Goal: Information Seeking & Learning: Learn about a topic

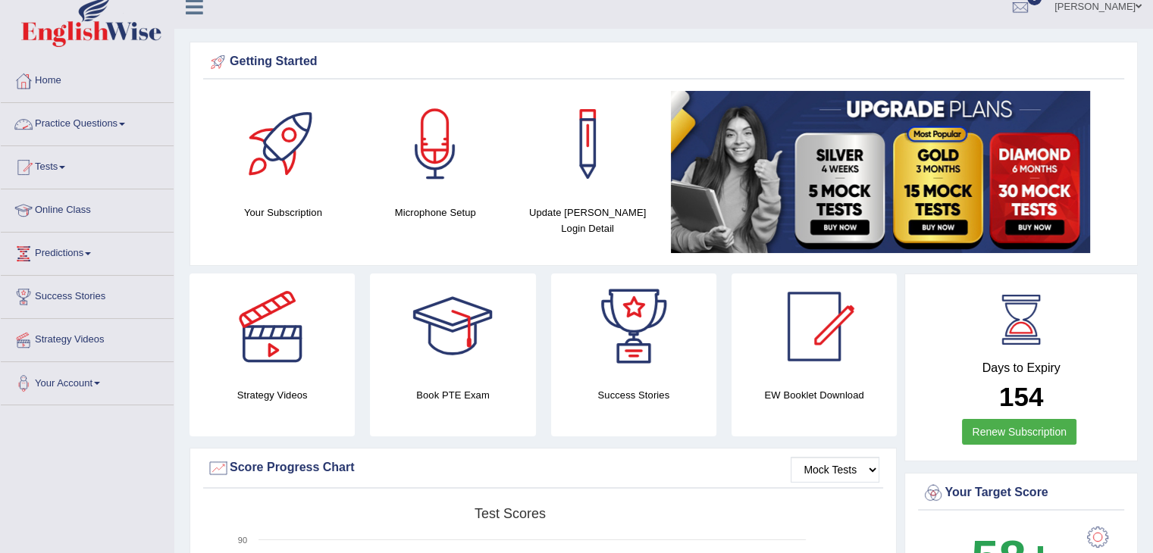
click at [127, 118] on link "Practice Questions" at bounding box center [87, 122] width 173 height 38
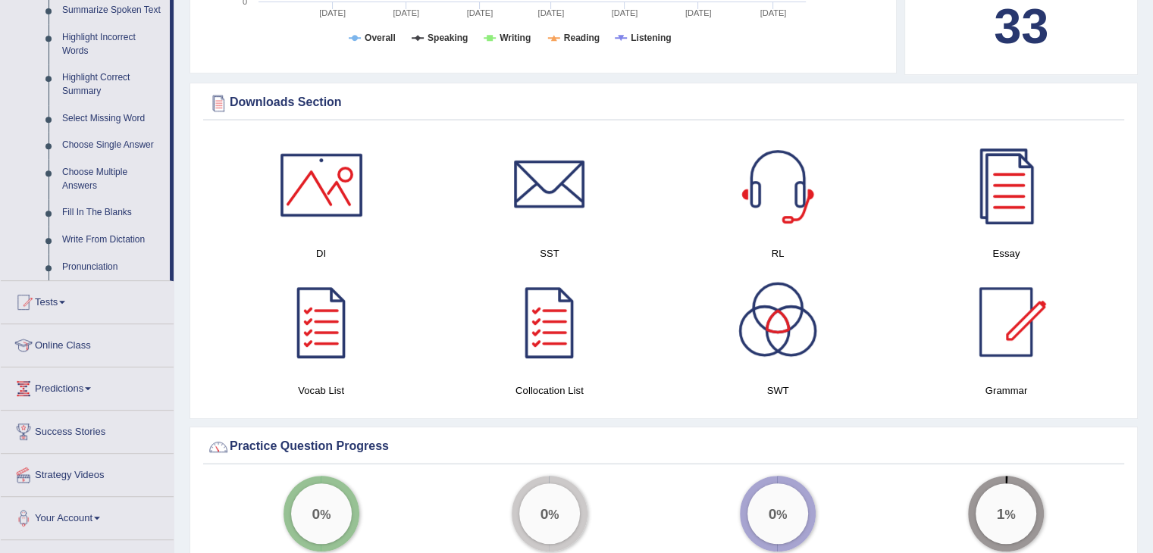
scroll to position [688, 0]
click at [92, 215] on link "Fill In The Blanks" at bounding box center [112, 214] width 114 height 27
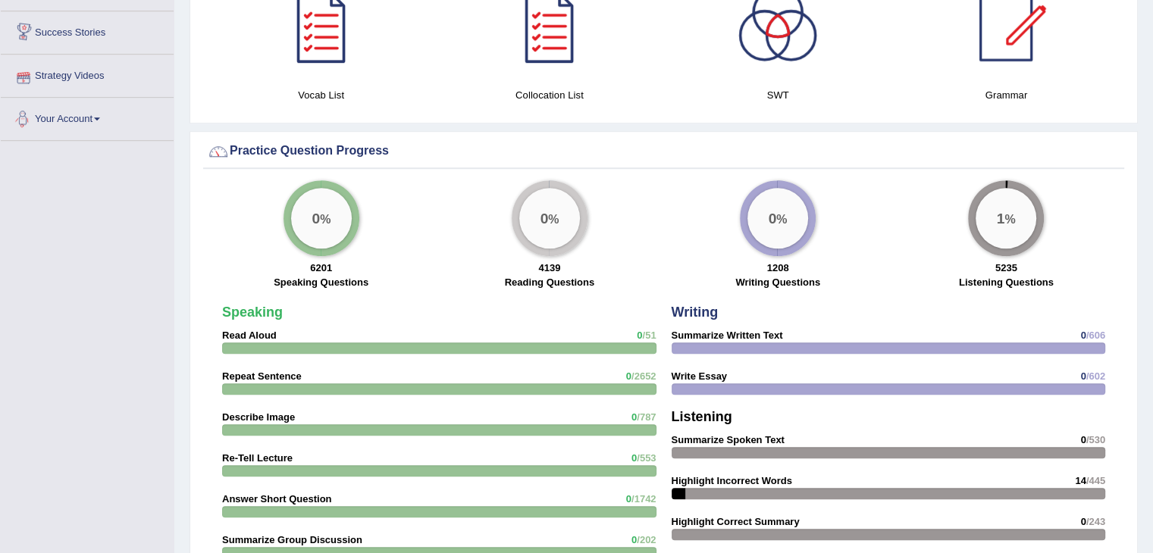
scroll to position [892, 0]
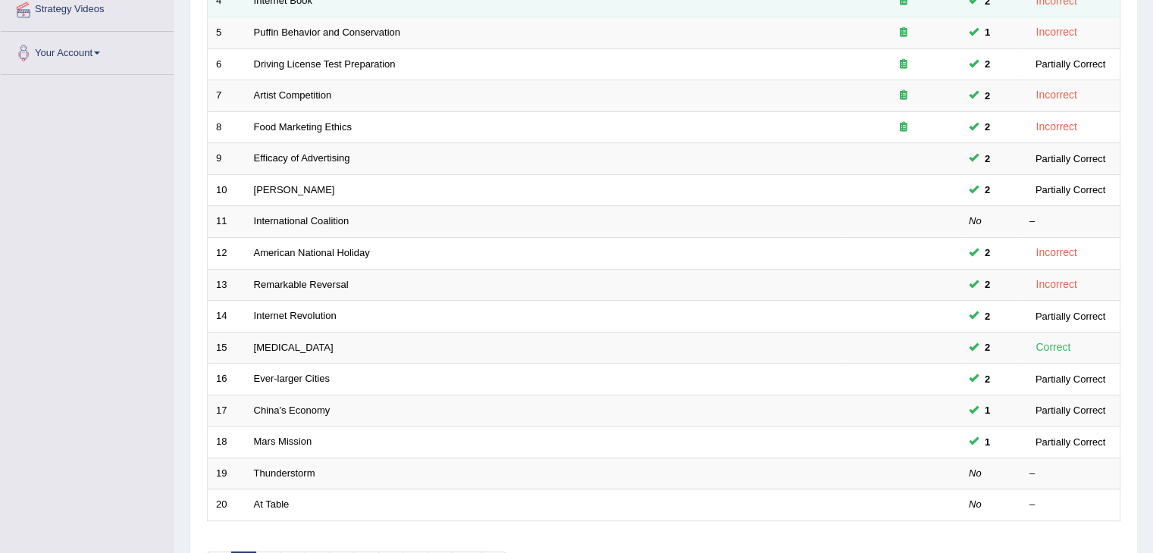
scroll to position [446, 0]
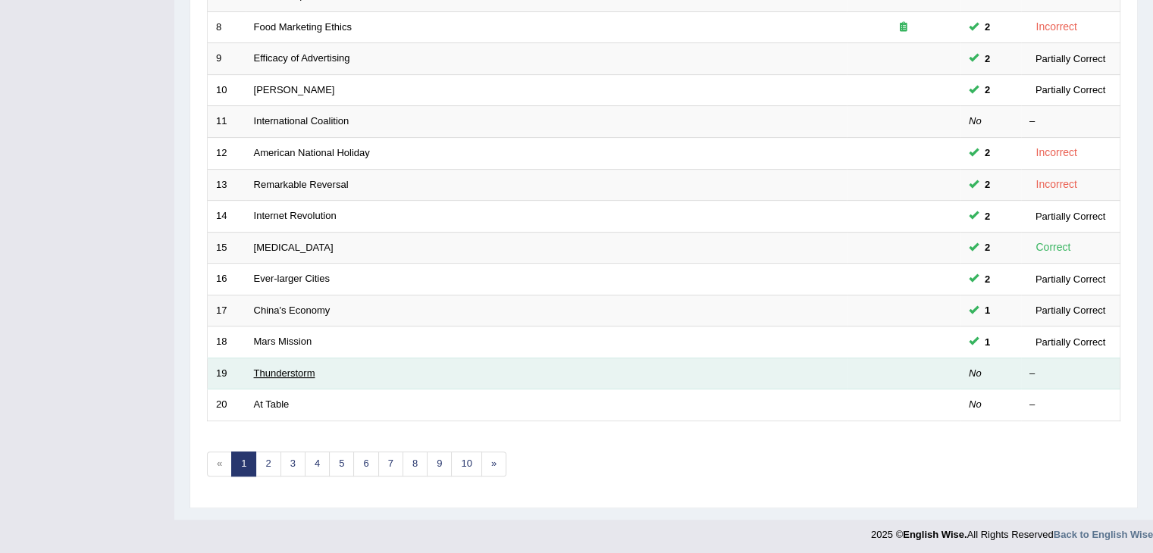
click at [290, 374] on link "Thunderstorm" at bounding box center [284, 373] width 61 height 11
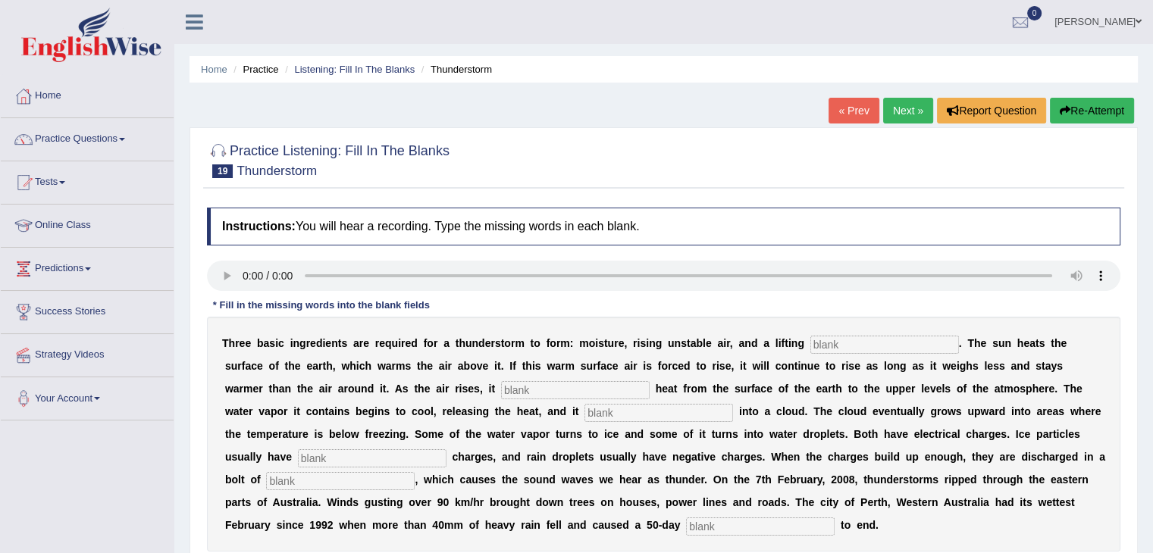
click at [835, 346] on input "text" at bounding box center [885, 345] width 149 height 18
type input "macanisim"
click at [582, 390] on input "text" at bounding box center [575, 390] width 149 height 18
type input "chance"
click at [606, 410] on input "text" at bounding box center [659, 413] width 149 height 18
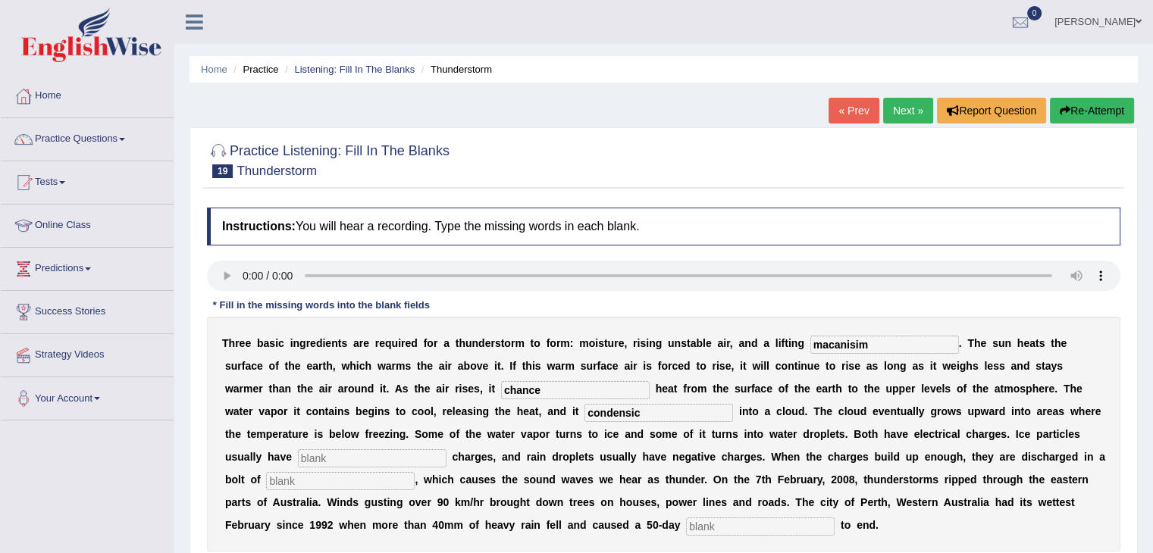
type input "condensic"
click at [382, 459] on input "text" at bounding box center [372, 459] width 149 height 18
type input "positive"
click at [344, 481] on input "text" at bounding box center [340, 481] width 149 height 18
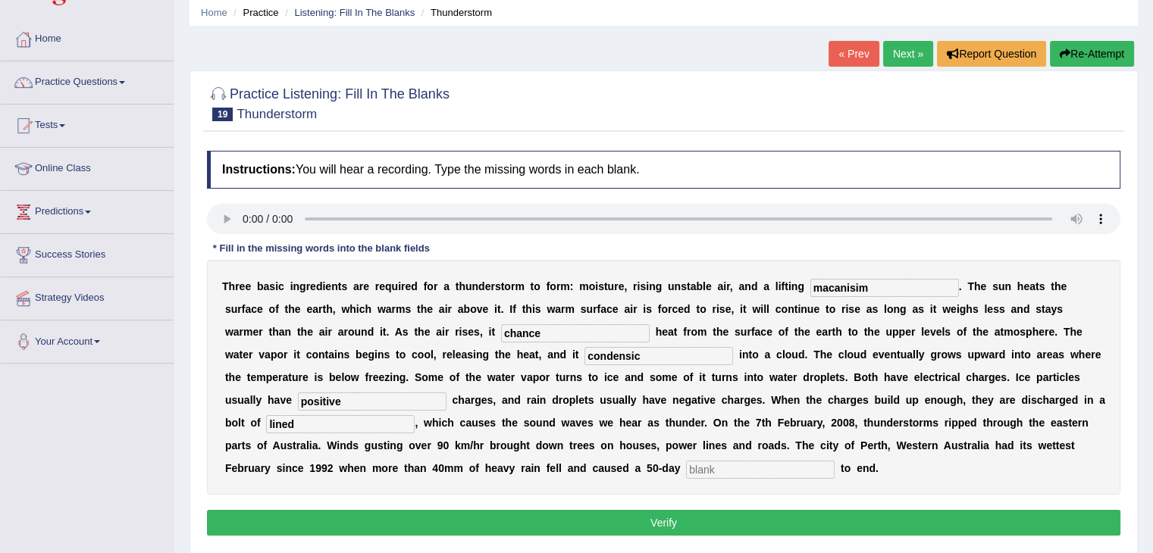
scroll to position [55, 0]
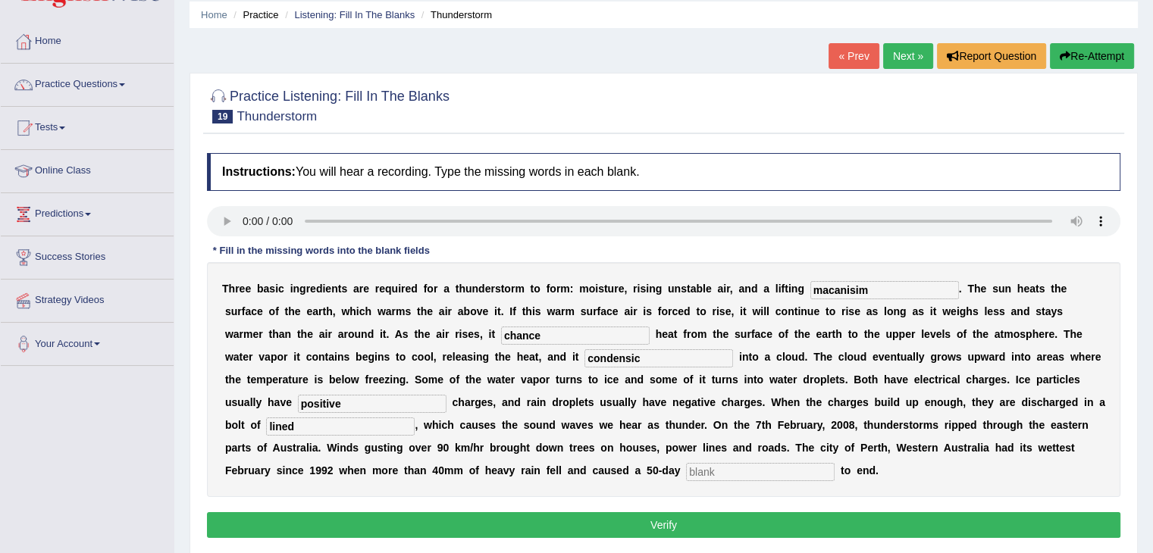
type input "lined"
click at [735, 475] on input "text" at bounding box center [760, 472] width 149 height 18
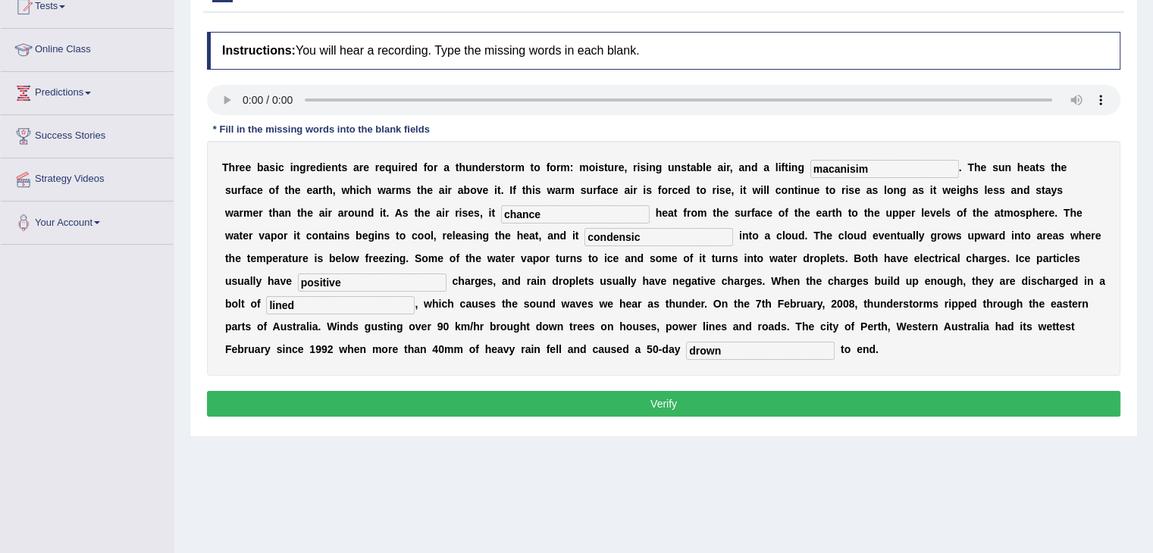
scroll to position [175, 0]
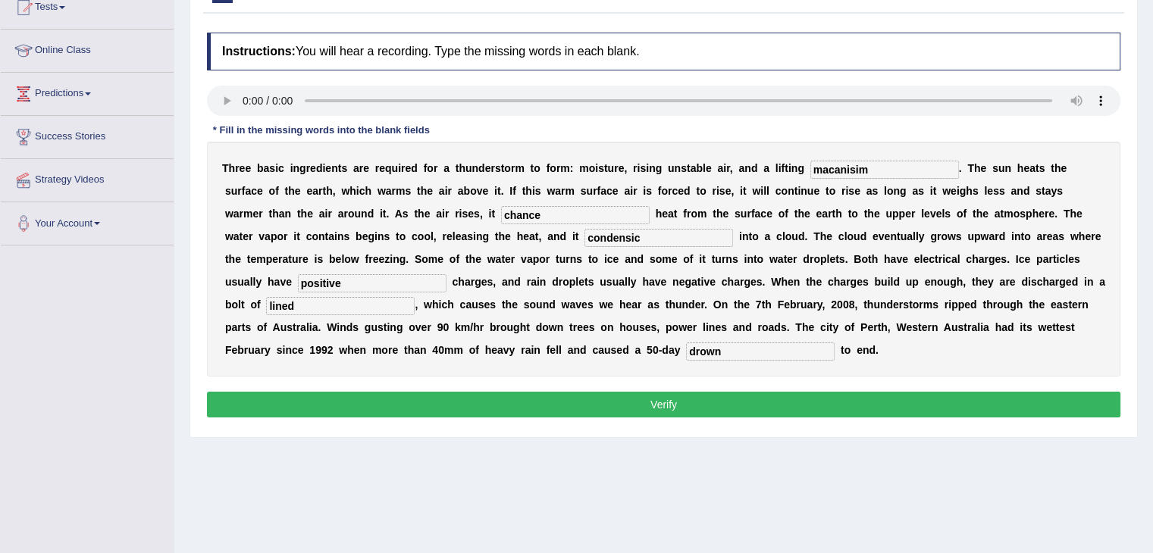
type input "drown"
click at [716, 406] on button "Verify" at bounding box center [664, 405] width 914 height 26
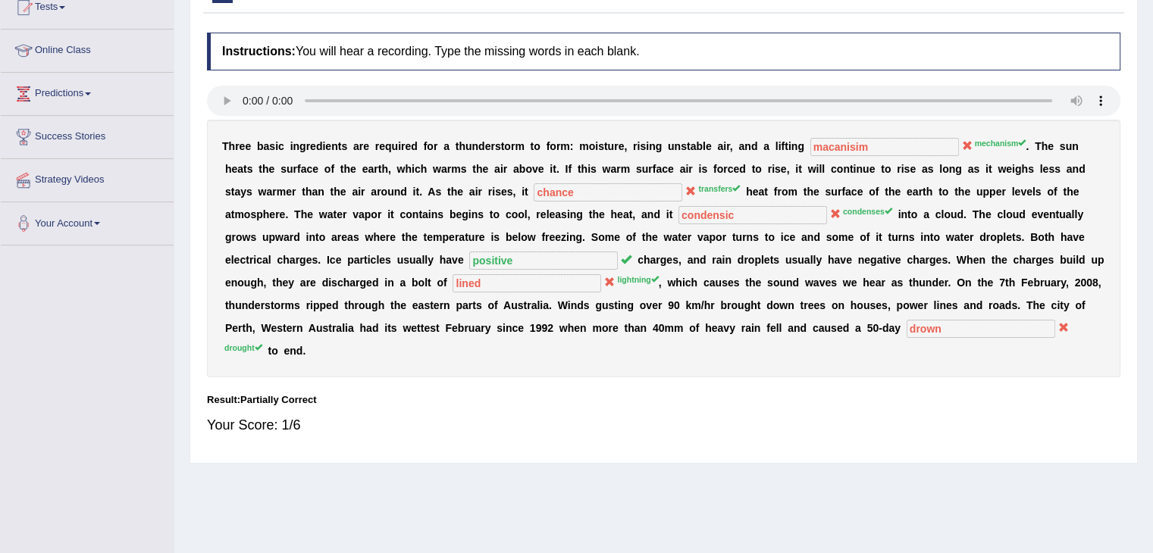
scroll to position [0, 0]
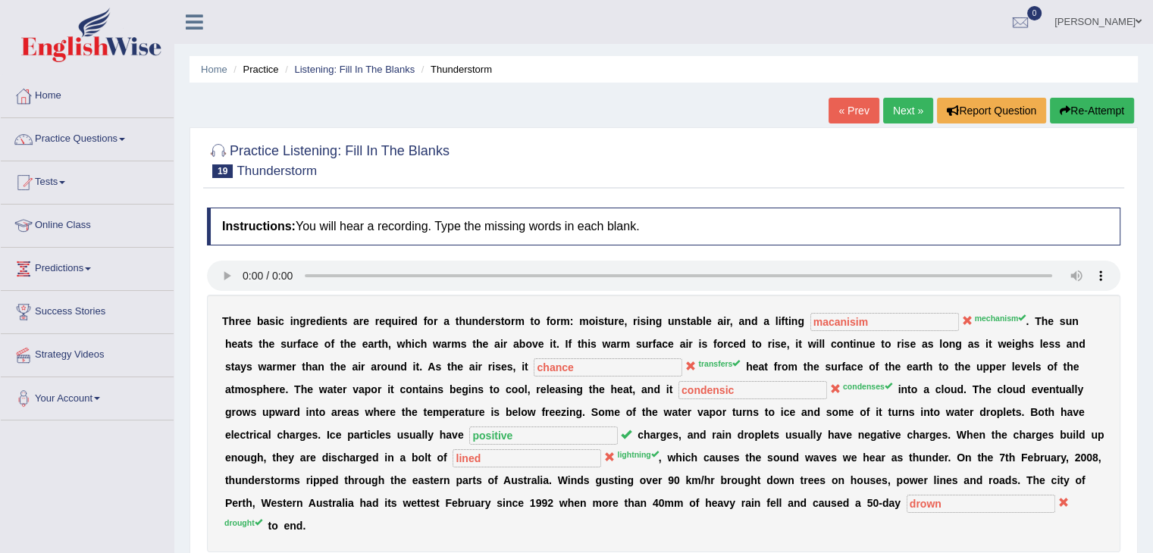
click at [897, 117] on link "Next »" at bounding box center [908, 111] width 50 height 26
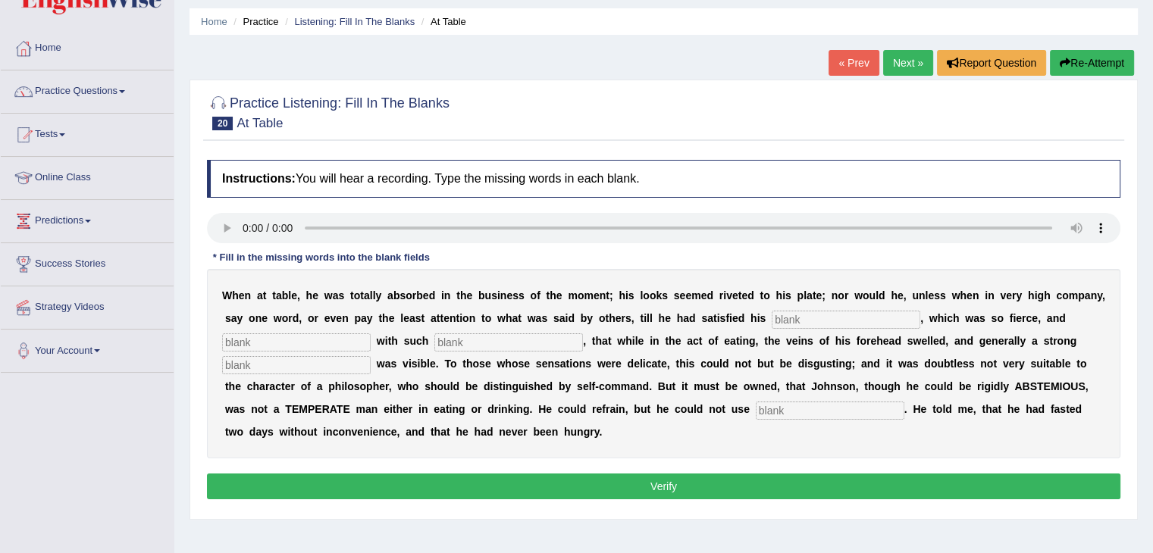
scroll to position [50, 0]
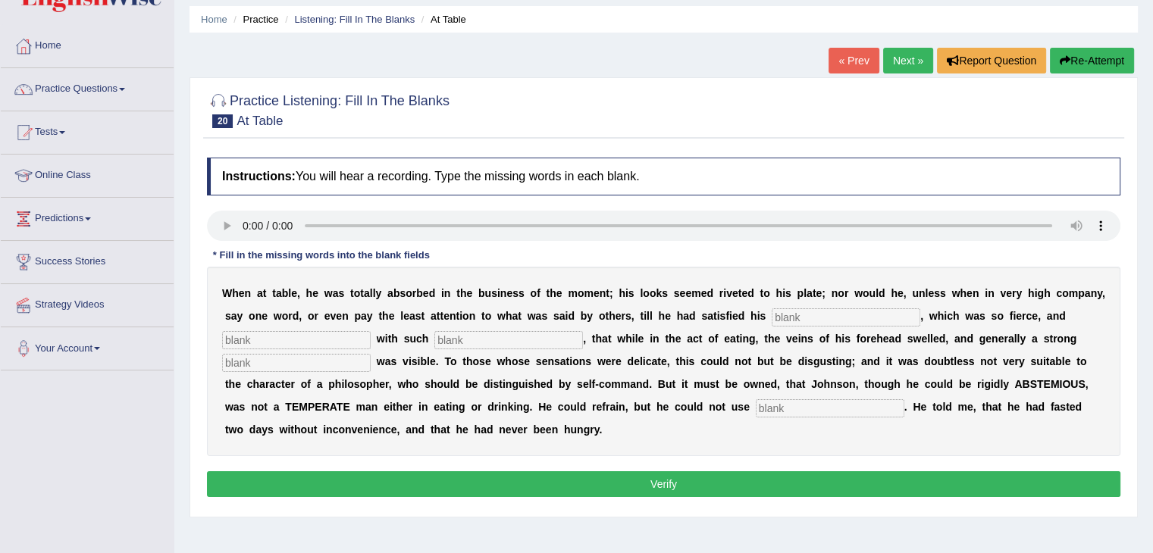
click at [798, 316] on input "text" at bounding box center [846, 318] width 149 height 18
type input "apple"
click at [482, 339] on input "text" at bounding box center [508, 340] width 149 height 18
click at [471, 337] on input "intencsion" at bounding box center [508, 340] width 149 height 18
type input "intension"
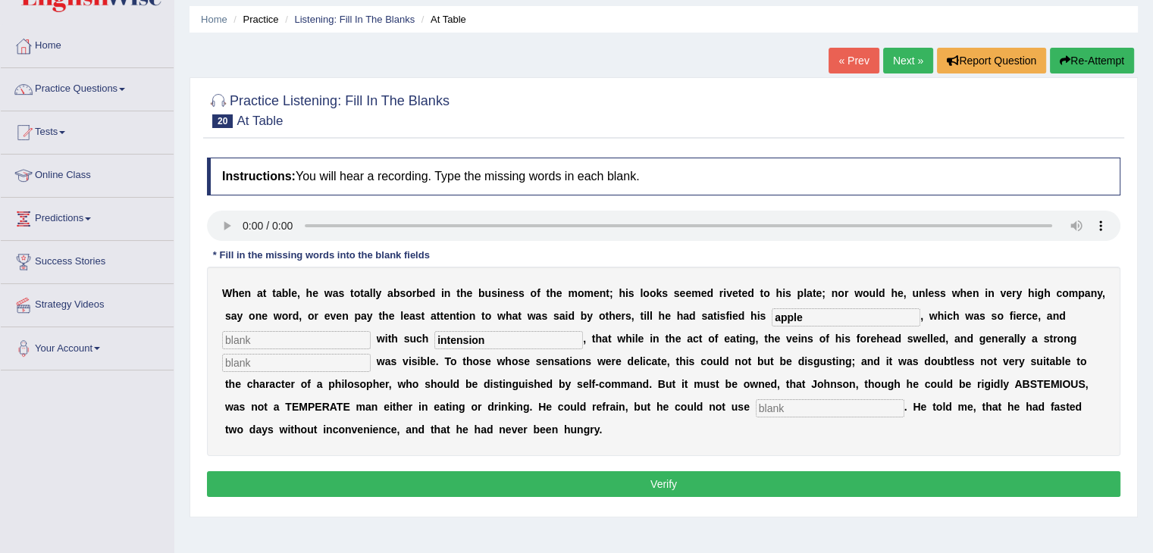
click at [812, 316] on input "apple" at bounding box center [846, 318] width 149 height 18
type input "aper"
click at [309, 362] on input "text" at bounding box center [296, 363] width 149 height 18
type input "prepesion"
click at [768, 409] on input "text" at bounding box center [830, 409] width 149 height 18
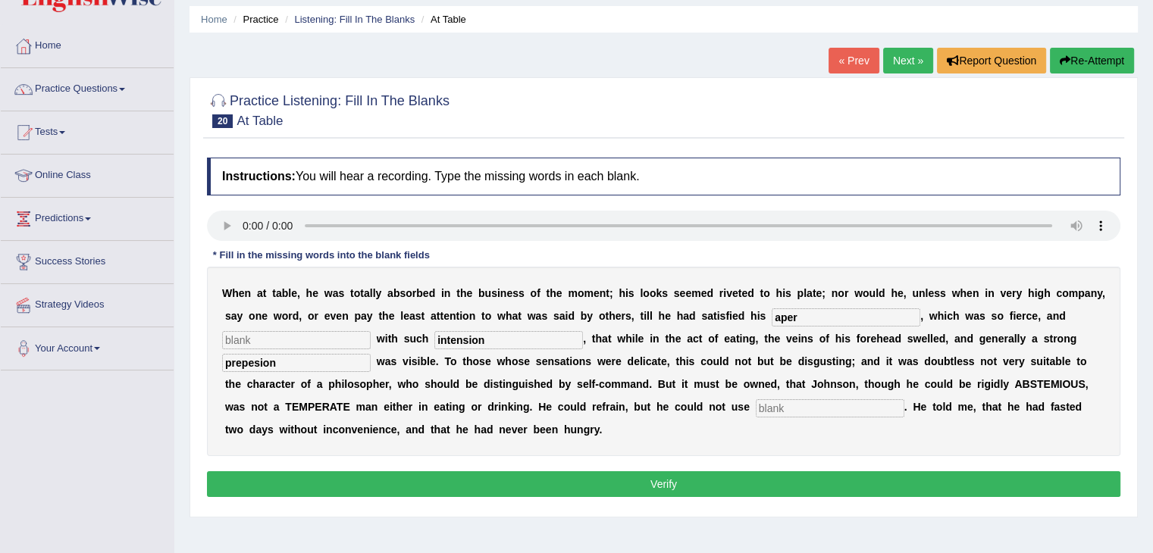
click at [772, 406] on input "text" at bounding box center [830, 409] width 149 height 18
type input "matter"
click at [773, 481] on button "Verify" at bounding box center [664, 485] width 914 height 26
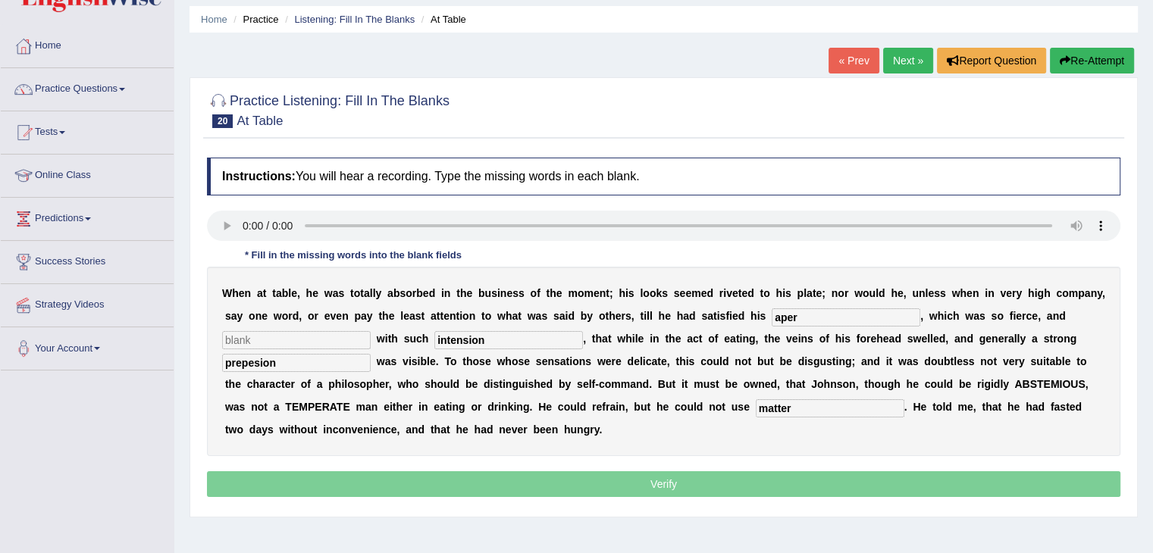
click at [773, 481] on p "Verify" at bounding box center [664, 485] width 914 height 26
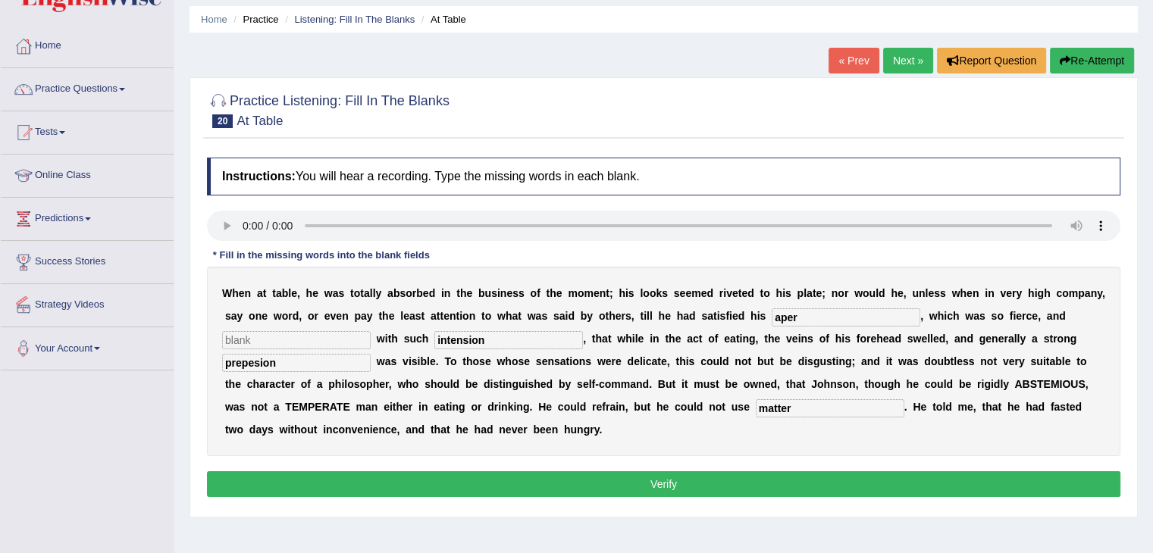
click at [249, 331] on input "text" at bounding box center [296, 340] width 149 height 18
type input "jhj"
click at [346, 480] on button "Verify" at bounding box center [664, 485] width 914 height 26
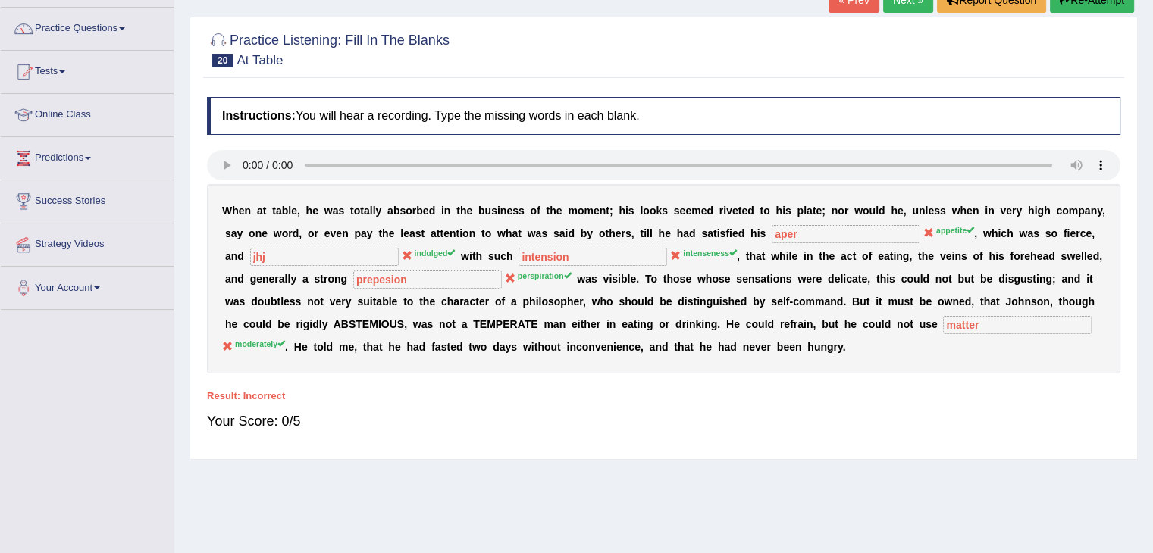
scroll to position [0, 0]
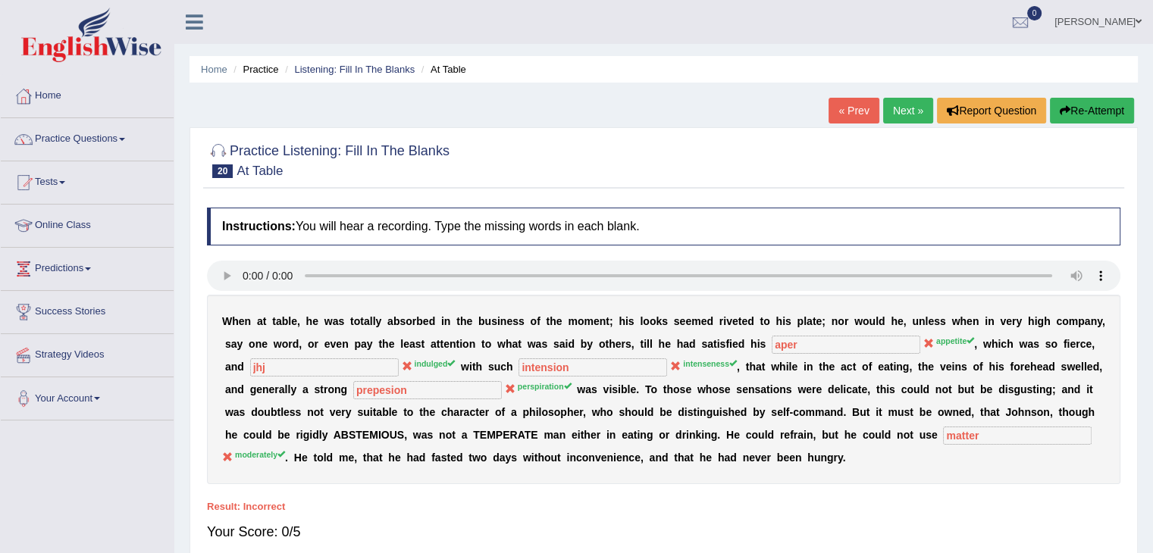
click at [904, 107] on link "Next »" at bounding box center [908, 111] width 50 height 26
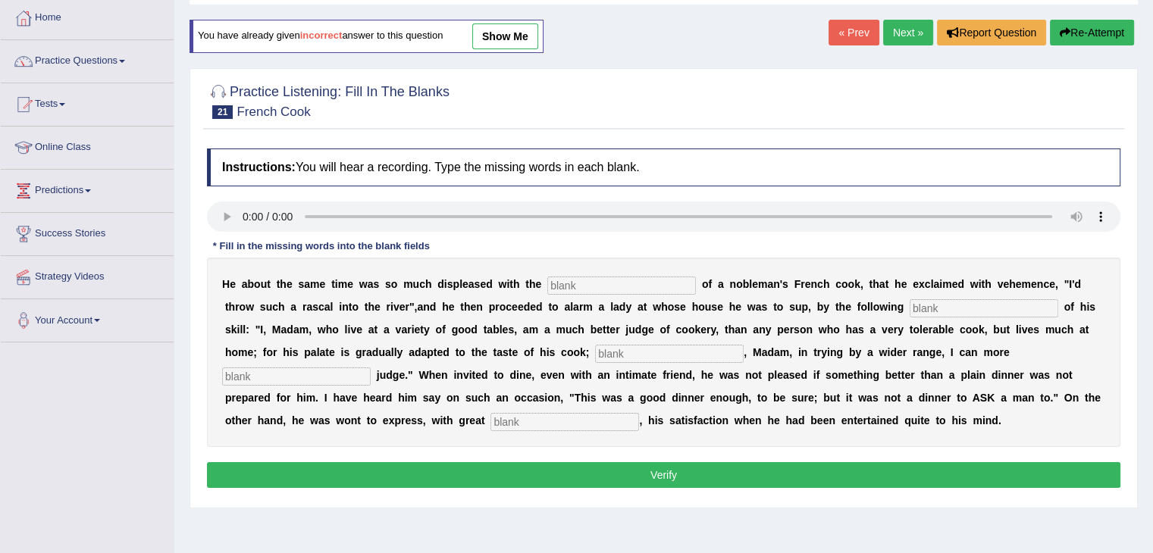
click at [564, 285] on input "text" at bounding box center [621, 286] width 149 height 18
type input "performess"
click at [938, 310] on input "text" at bounding box center [984, 308] width 149 height 18
type input "manifestion"
click at [663, 350] on input "text" at bounding box center [669, 354] width 149 height 18
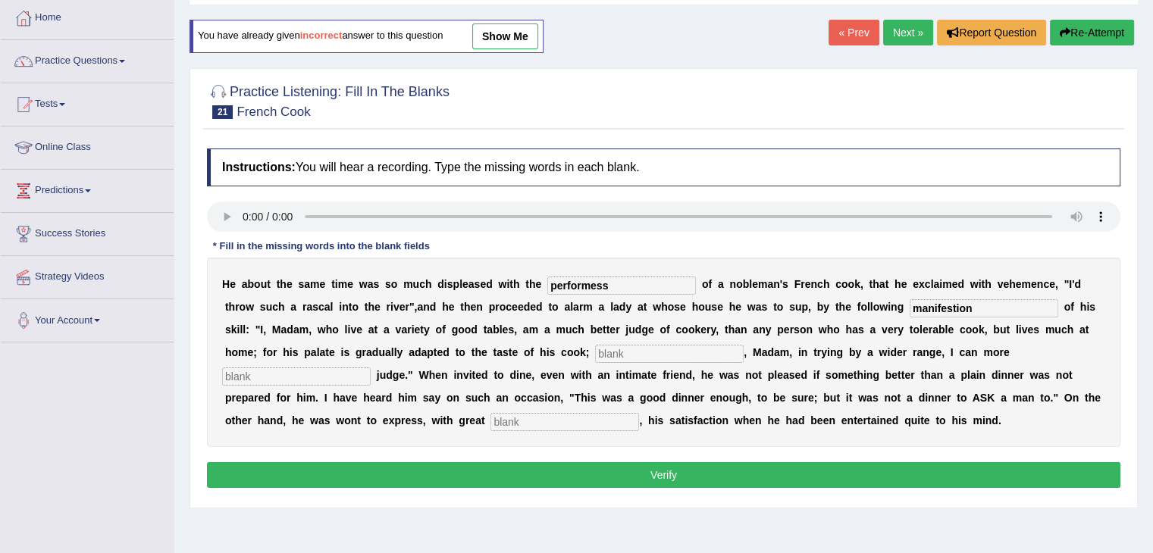
click at [663, 350] on input "text" at bounding box center [669, 354] width 149 height 18
click at [637, 352] on input "text" at bounding box center [669, 354] width 149 height 18
type input "pheres"
click at [335, 383] on input "text" at bounding box center [296, 377] width 149 height 18
type input "experinsion"
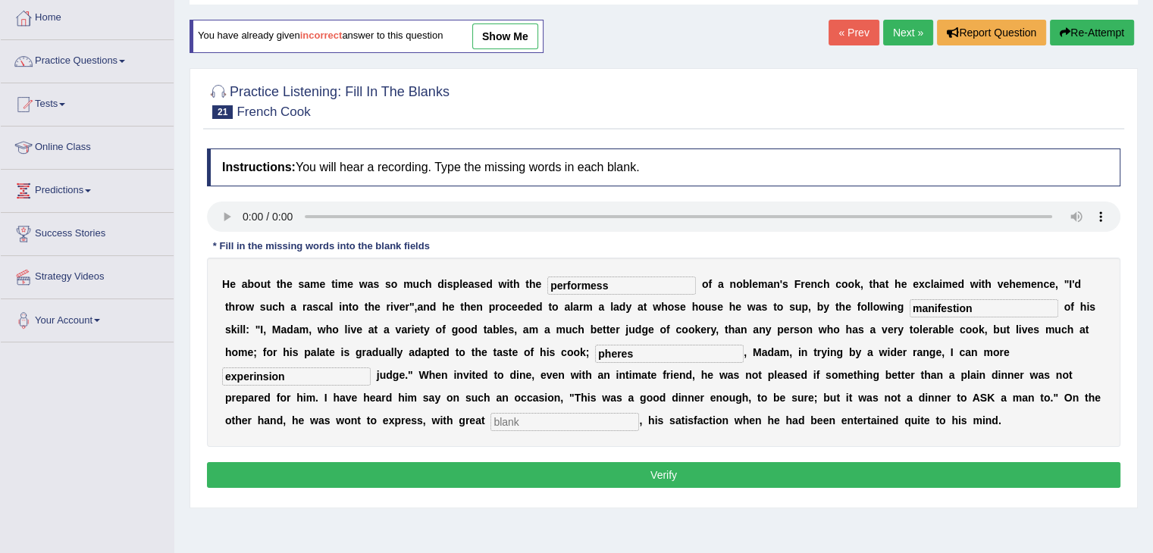
click at [503, 415] on input "text" at bounding box center [565, 422] width 149 height 18
type input "greed"
click at [520, 478] on button "Verify" at bounding box center [664, 476] width 914 height 26
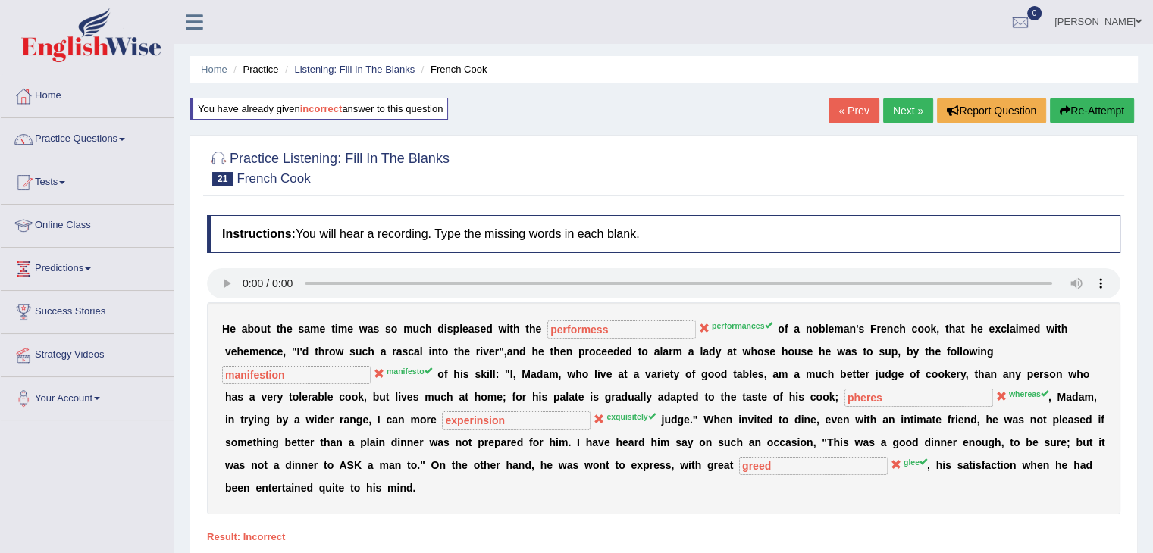
click at [895, 101] on link "Next »" at bounding box center [908, 111] width 50 height 26
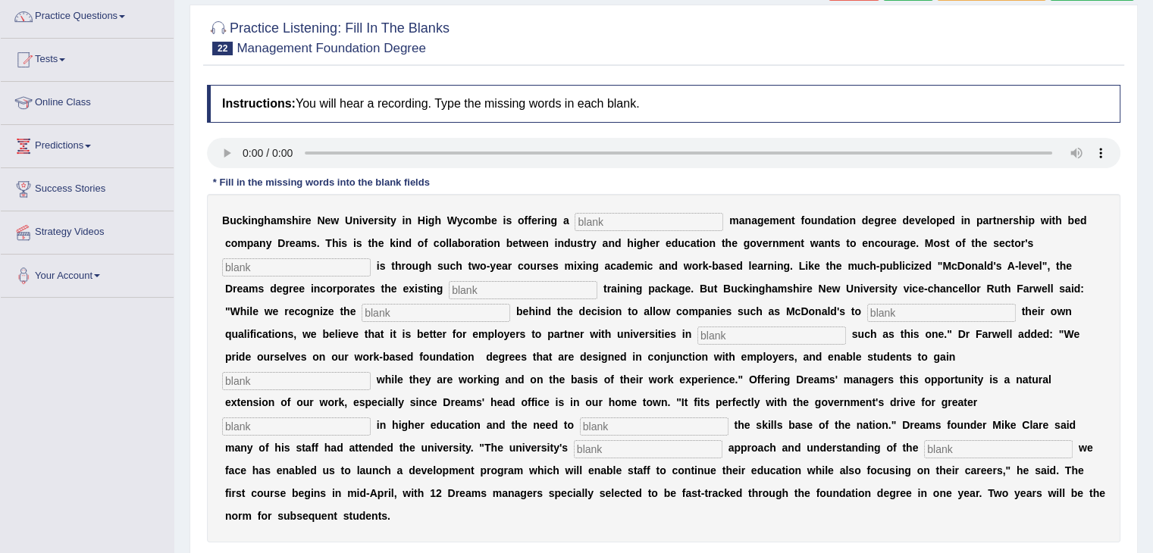
scroll to position [124, 0]
click at [597, 225] on input "text" at bounding box center [649, 221] width 149 height 18
type input "retail"
click at [331, 262] on input "text" at bounding box center [296, 267] width 149 height 18
type input "expains"
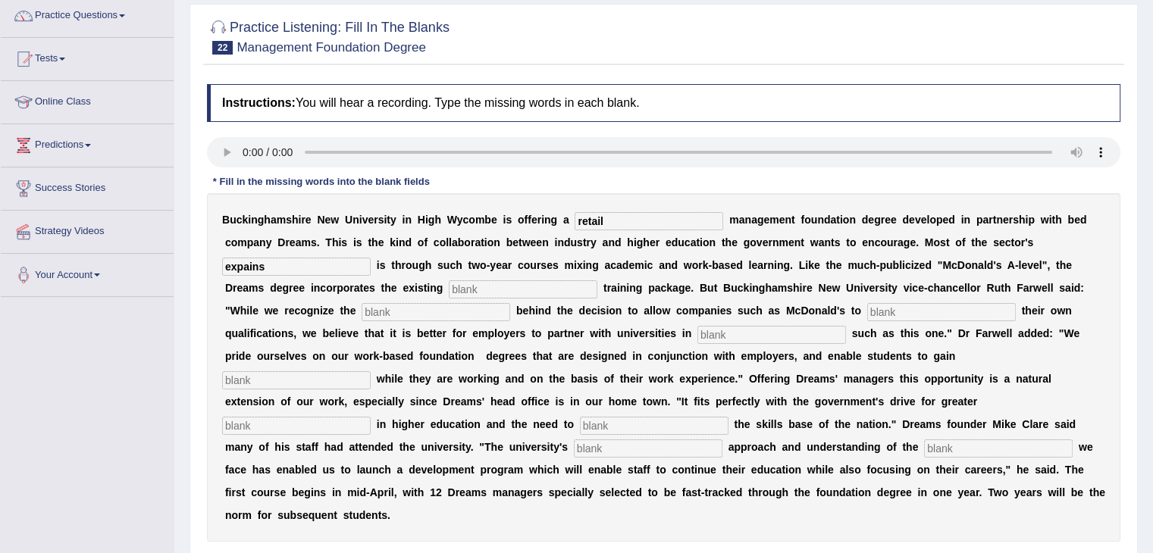
click at [468, 290] on input "text" at bounding box center [523, 290] width 149 height 18
type input "company"
click at [412, 306] on input "text" at bounding box center [436, 312] width 149 height 18
type input "e"
type input "imoetre"
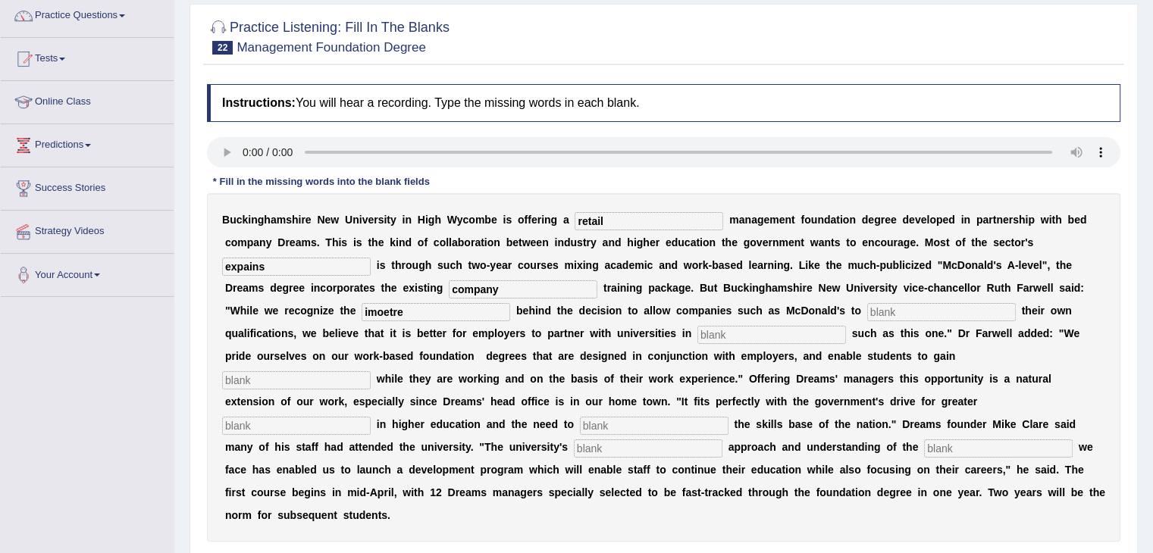
click at [892, 309] on input "text" at bounding box center [941, 312] width 149 height 18
type input "world"
click at [757, 342] on div "B u c k i n g h a m s h i r e N e w U n i v e r s i t y i n H i g h W y c o m b…" at bounding box center [664, 367] width 914 height 349
click at [746, 337] on input "text" at bounding box center [772, 335] width 149 height 18
type input "enisited"
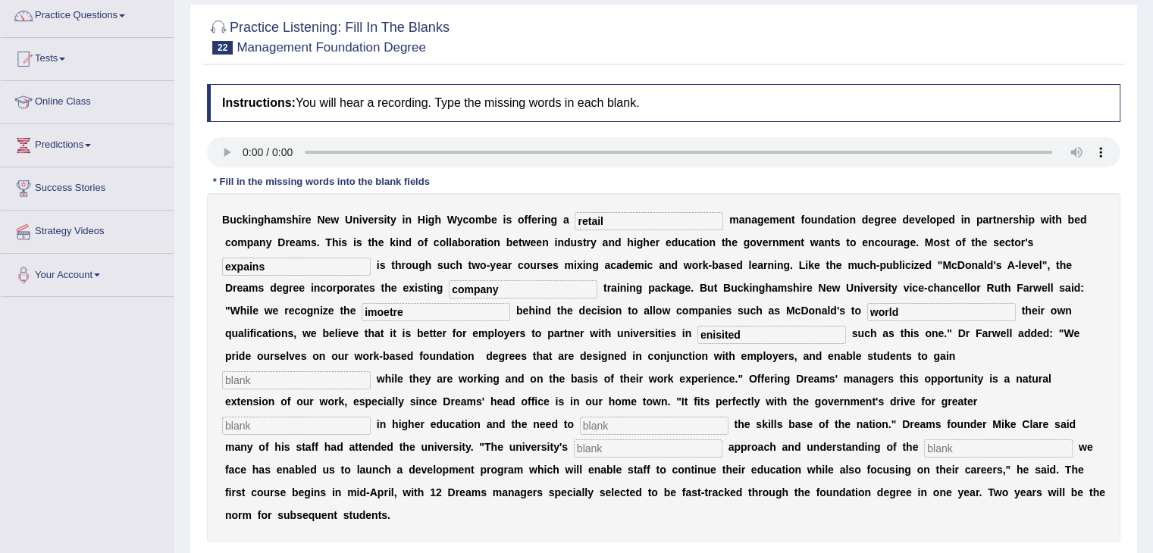
click at [284, 376] on input "text" at bounding box center [296, 381] width 149 height 18
type input "c"
type input "qualification"
click at [594, 417] on input "text" at bounding box center [654, 426] width 149 height 18
click at [315, 421] on input "text" at bounding box center [296, 426] width 149 height 18
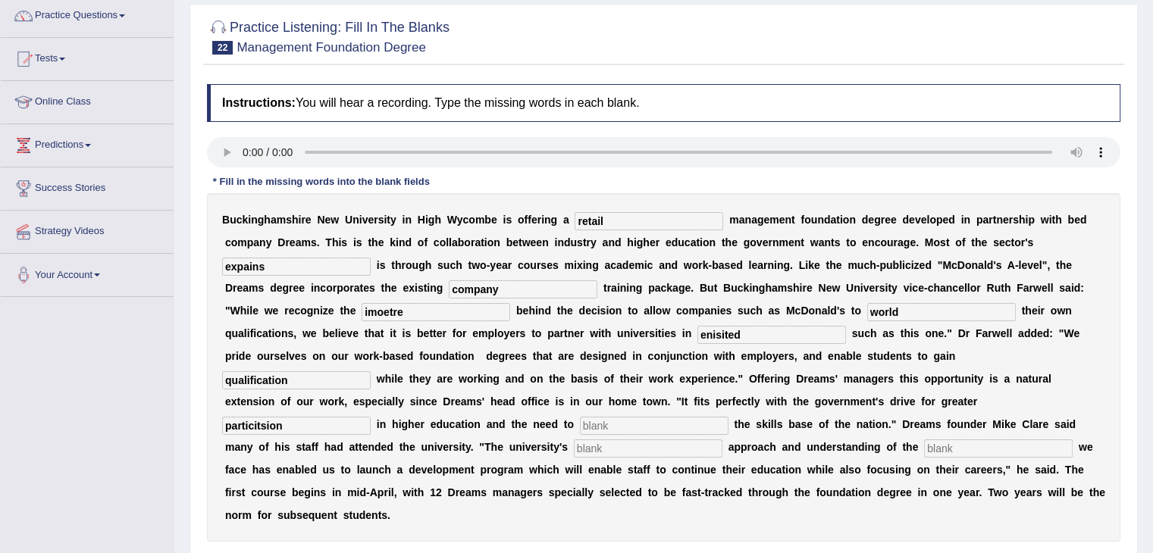
type input "particitsion"
click at [591, 425] on input "text" at bounding box center [654, 426] width 149 height 18
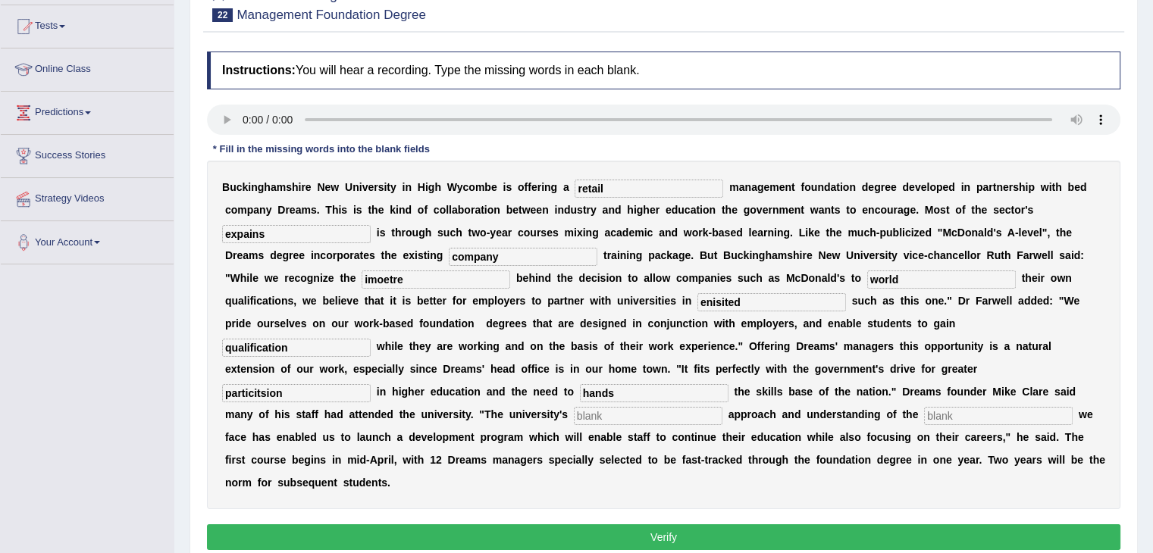
scroll to position [158, 0]
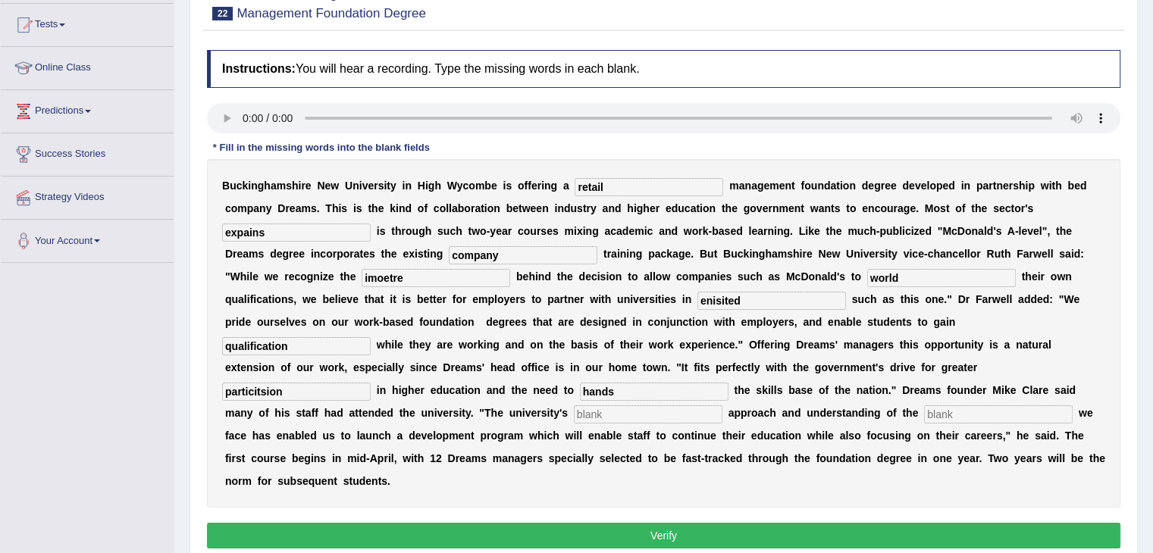
type input "hands"
click at [587, 414] on input "text" at bounding box center [648, 415] width 149 height 18
type input "prack"
click at [937, 417] on input "text" at bounding box center [998, 415] width 149 height 18
type input "challanges"
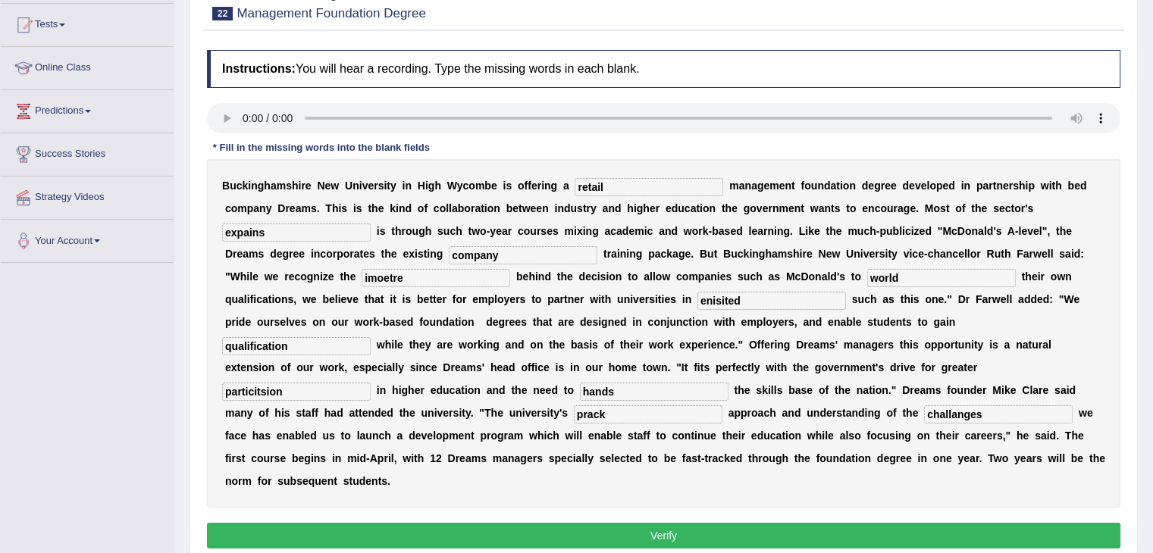
click at [660, 415] on input "prack" at bounding box center [648, 415] width 149 height 18
type input "prack mack"
click at [291, 389] on input "particitsion" at bounding box center [296, 392] width 149 height 18
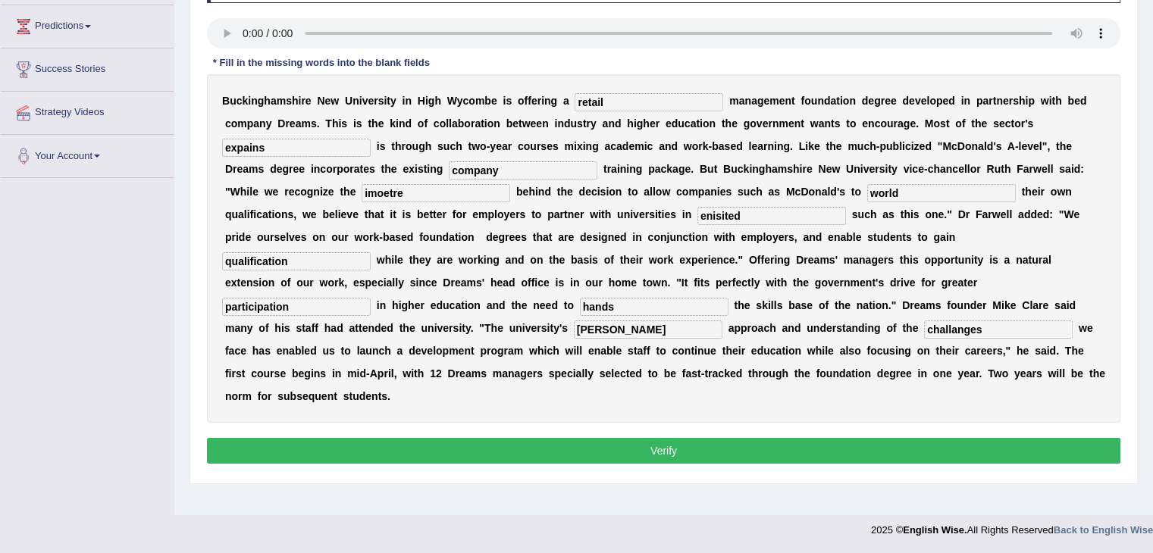
scroll to position [242, 0]
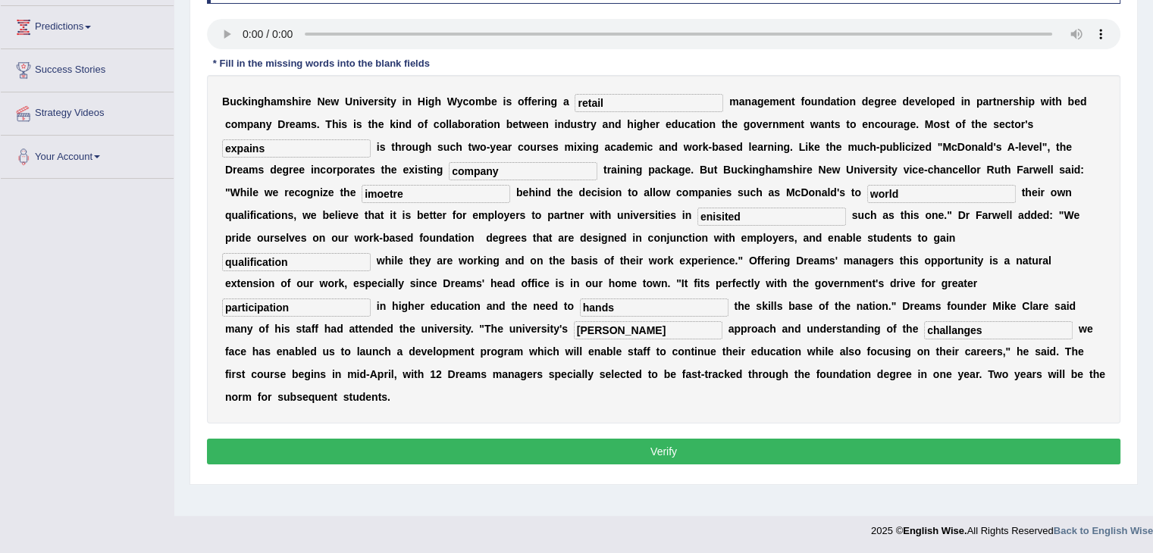
type input "participation"
click at [406, 444] on button "Verify" at bounding box center [664, 452] width 914 height 26
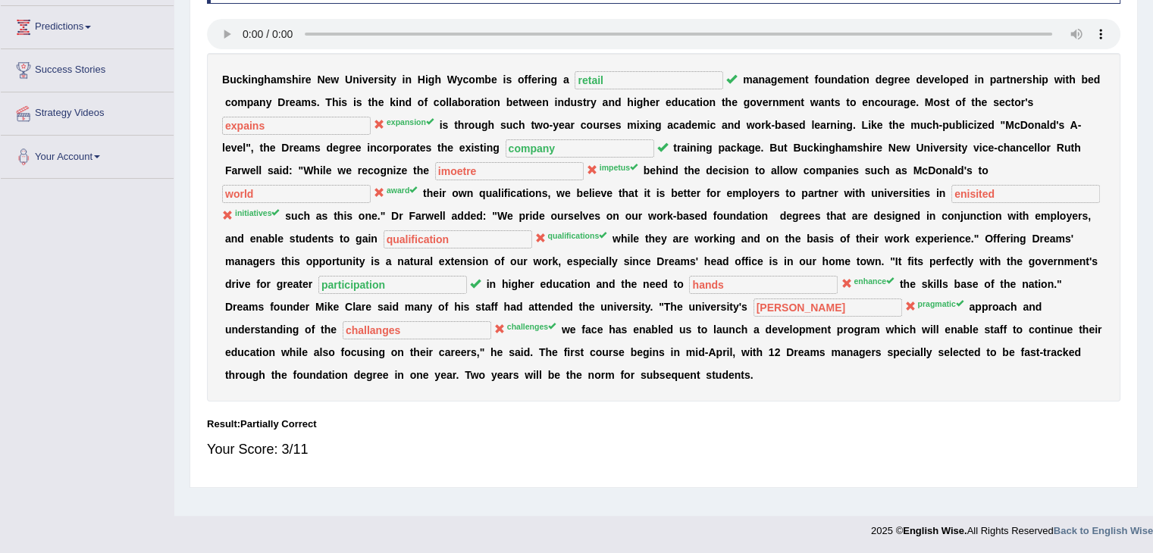
scroll to position [0, 0]
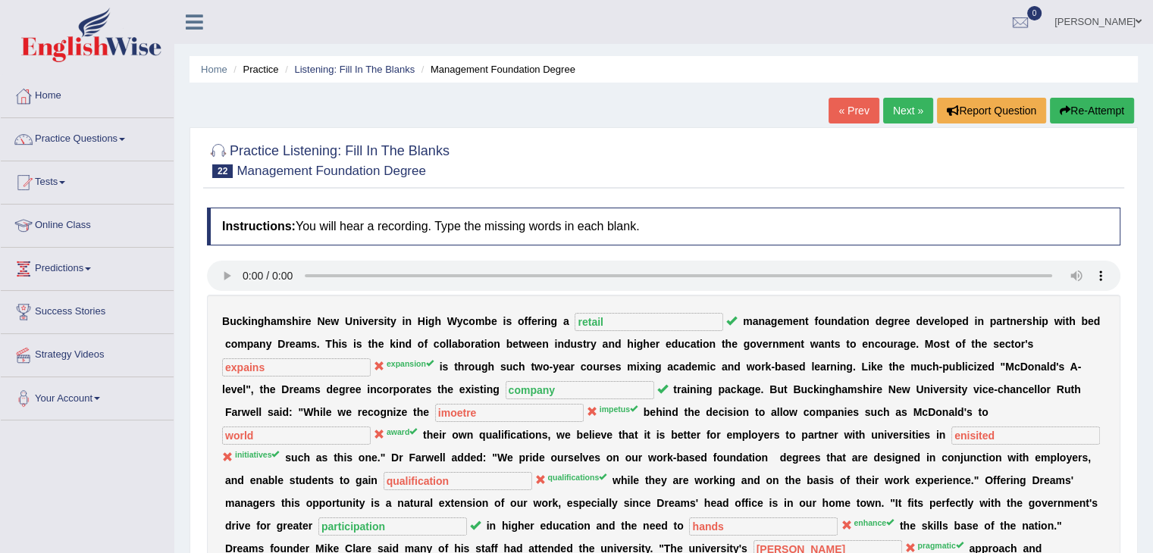
click at [898, 113] on link "Next »" at bounding box center [908, 111] width 50 height 26
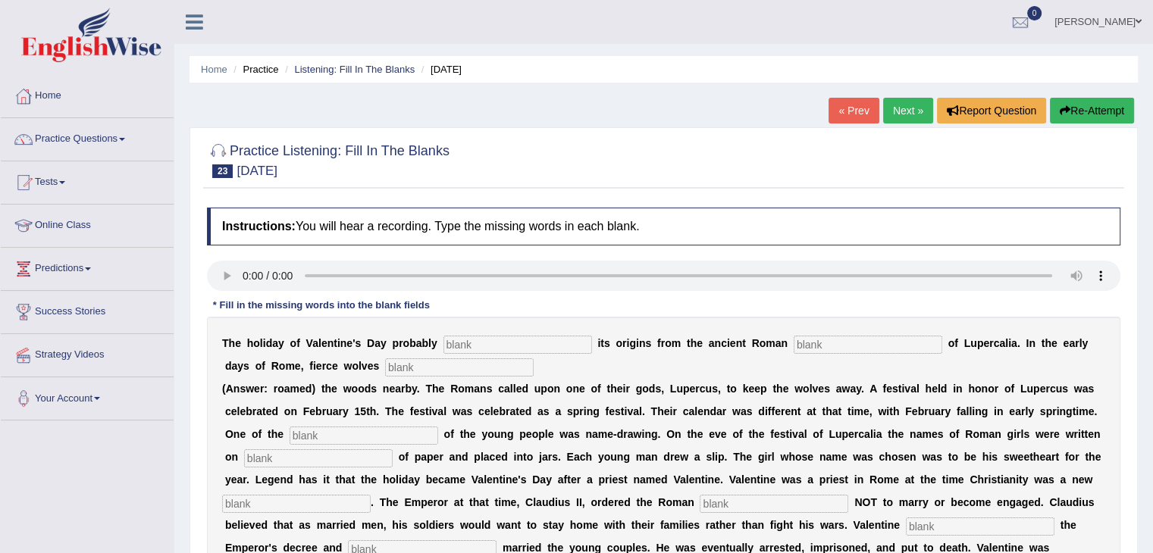
click at [491, 345] on input "text" at bounding box center [518, 345] width 149 height 18
type input "drive"
click at [801, 343] on input "text" at bounding box center [868, 345] width 149 height 18
type input "fist"
click at [470, 350] on input "drive" at bounding box center [518, 345] width 149 height 18
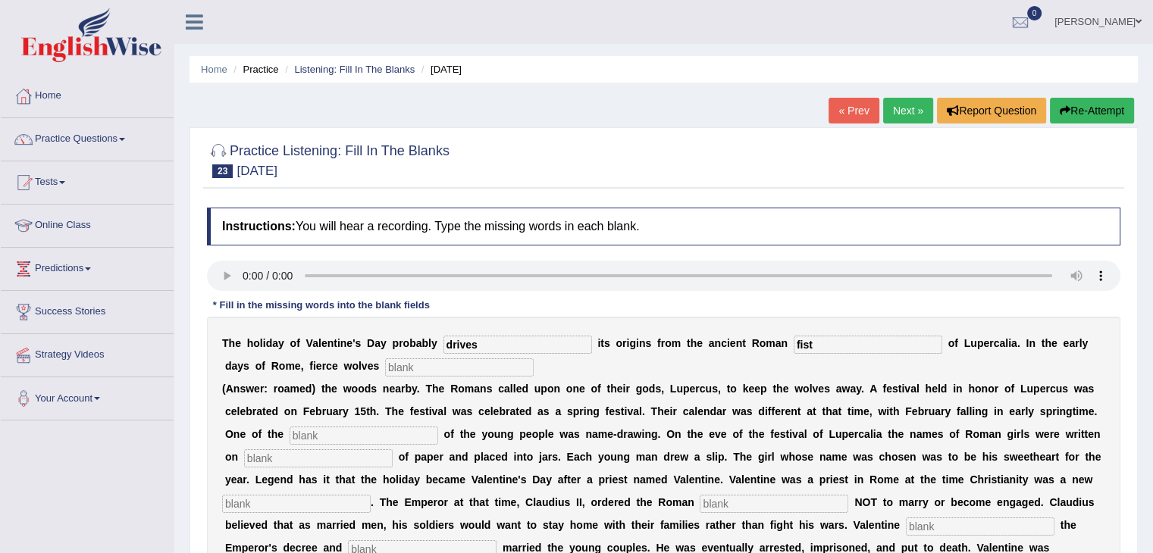
type input "drives"
click at [408, 375] on div "T h e h o l i d a y o f V a l e n t i n e ' s D a y p r o b a b l y drives i t …" at bounding box center [664, 457] width 914 height 281
click at [409, 369] on input "text" at bounding box center [459, 368] width 149 height 18
type input "round"
click at [303, 440] on input "text" at bounding box center [364, 436] width 149 height 18
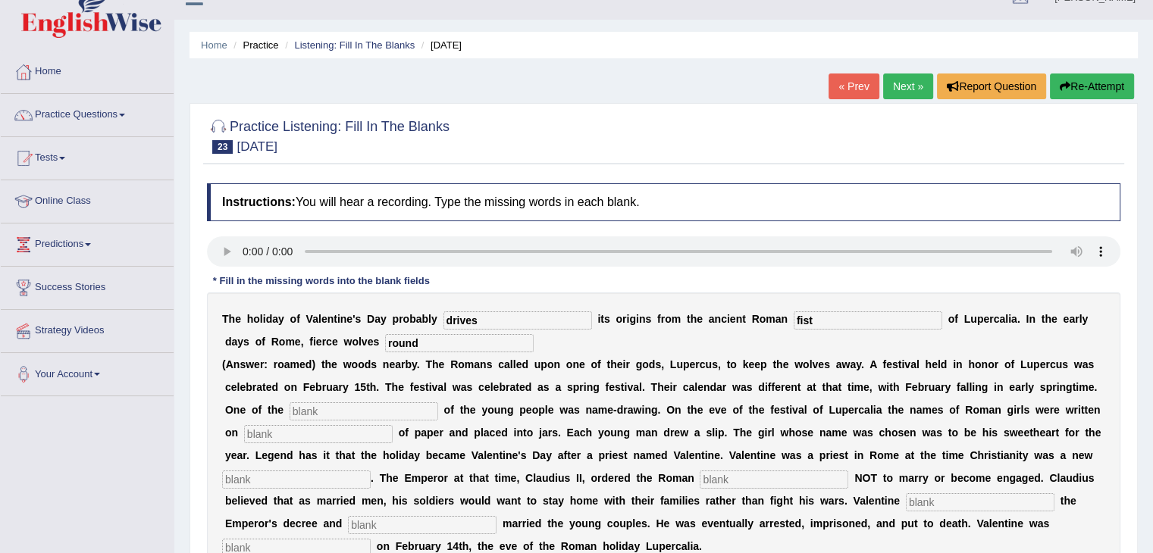
scroll to position [26, 0]
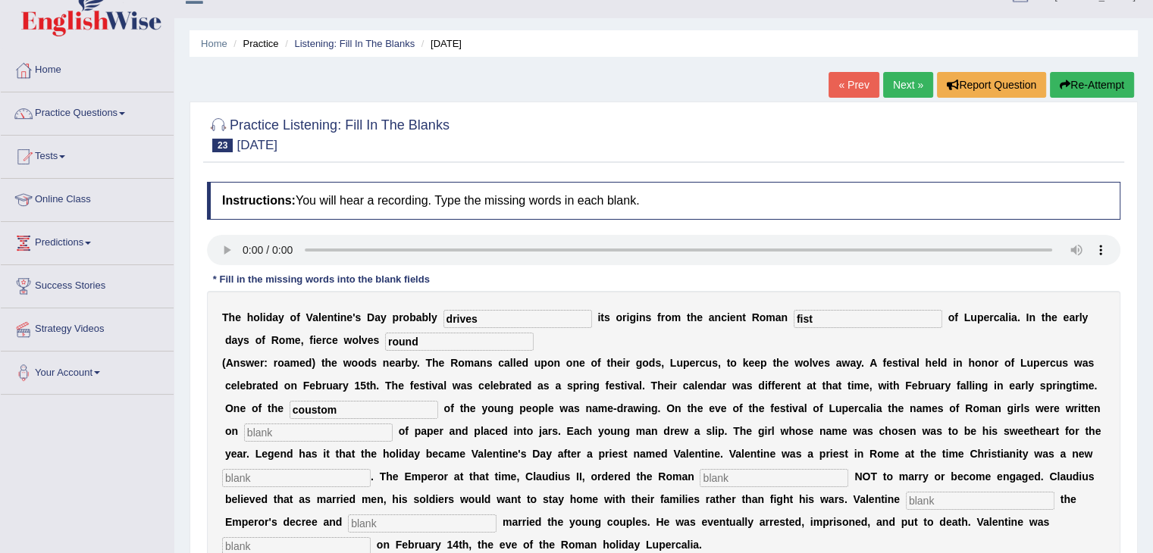
type input "coustom"
click at [276, 434] on input "text" at bounding box center [318, 433] width 149 height 18
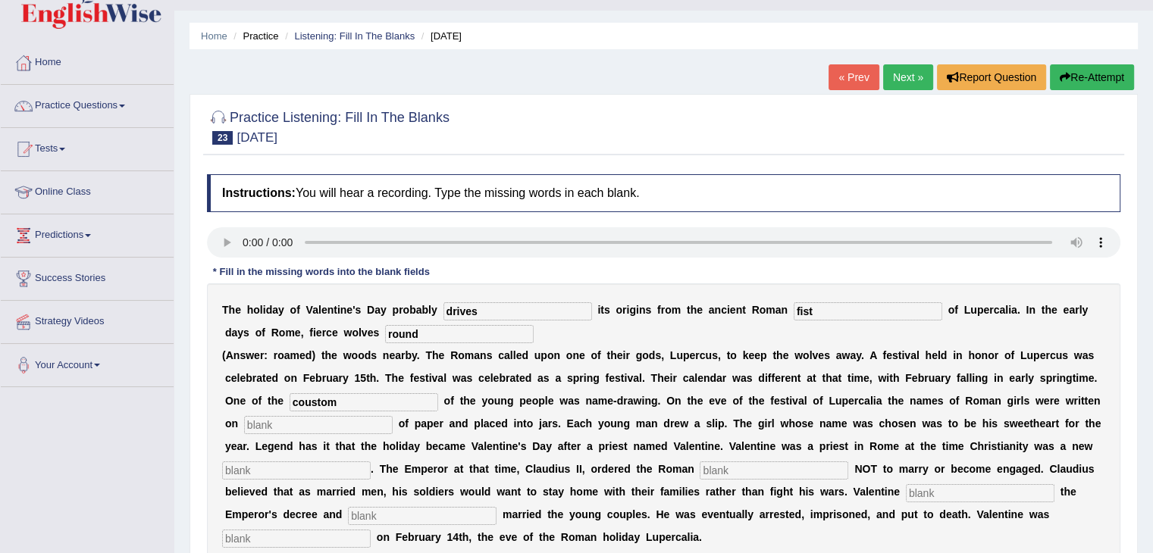
scroll to position [35, 0]
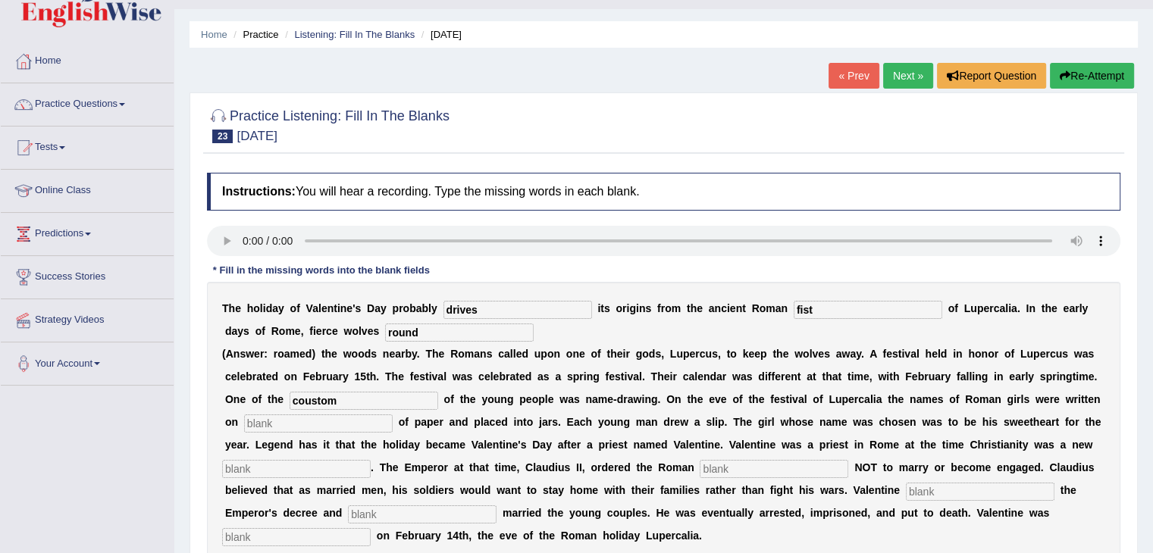
click at [265, 426] on input "text" at bounding box center [318, 424] width 149 height 18
type input "unsocess"
click at [730, 462] on input "text" at bounding box center [774, 469] width 149 height 18
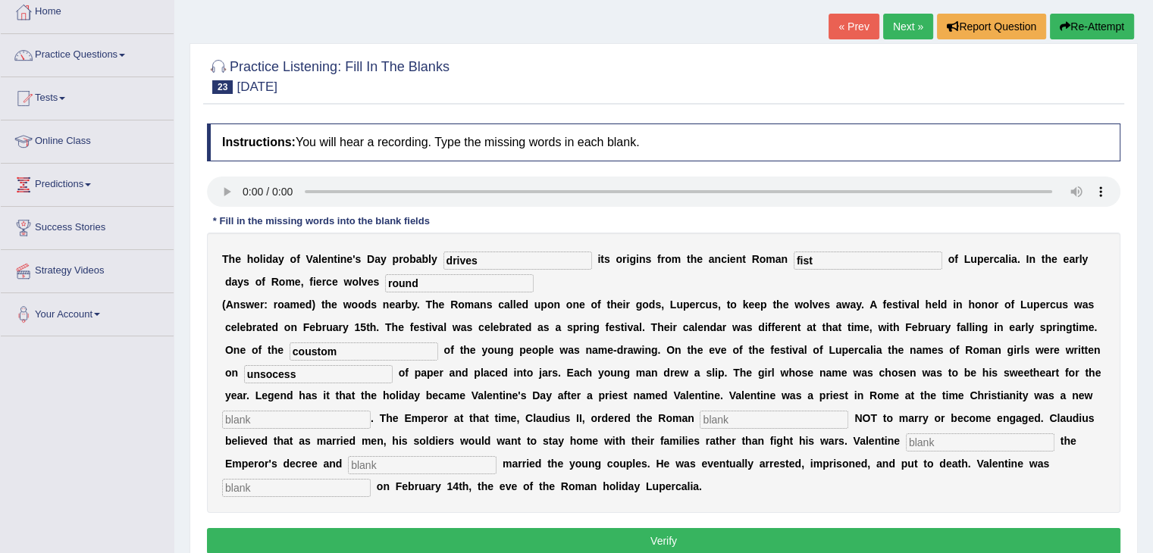
scroll to position [114, 0]
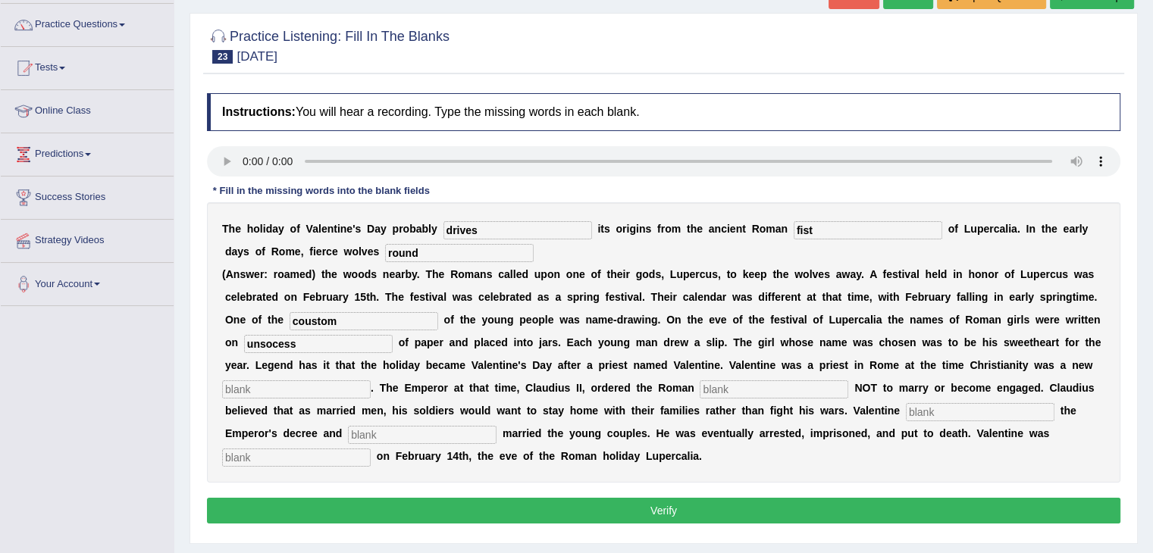
click at [279, 391] on input "text" at bounding box center [296, 390] width 149 height 18
type input "relision"
click at [726, 396] on input "text" at bounding box center [774, 390] width 149 height 18
type input "shoulder"
click at [930, 415] on input "text" at bounding box center [980, 412] width 149 height 18
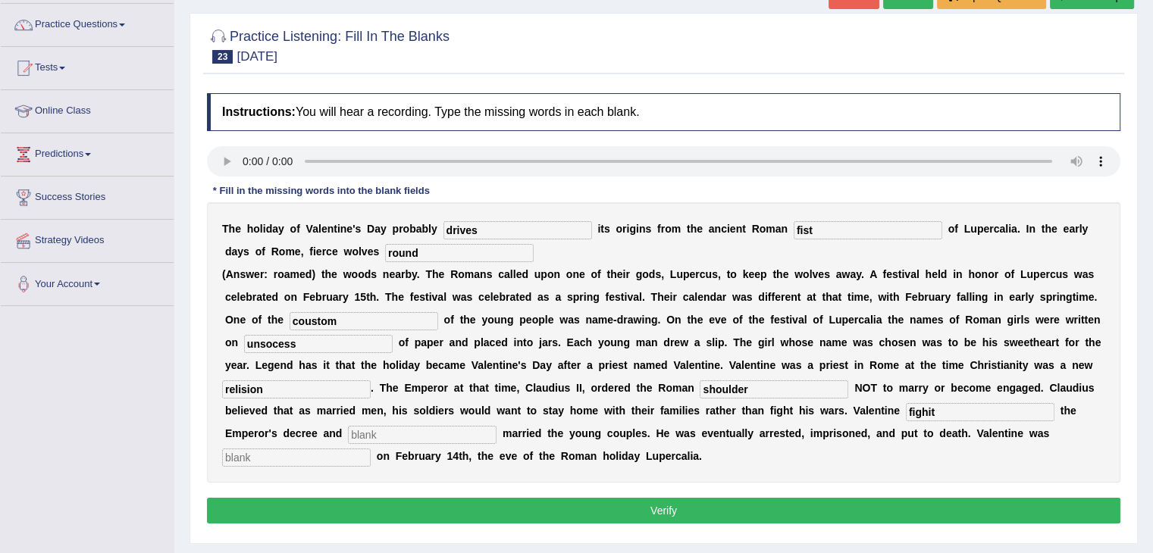
type input "fighit"
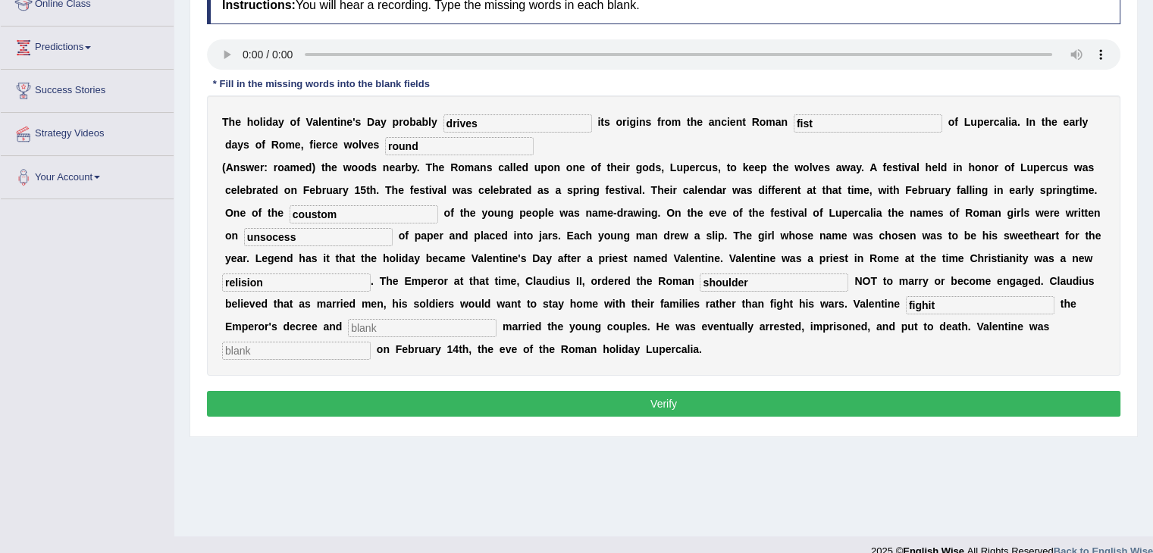
scroll to position [221, 0]
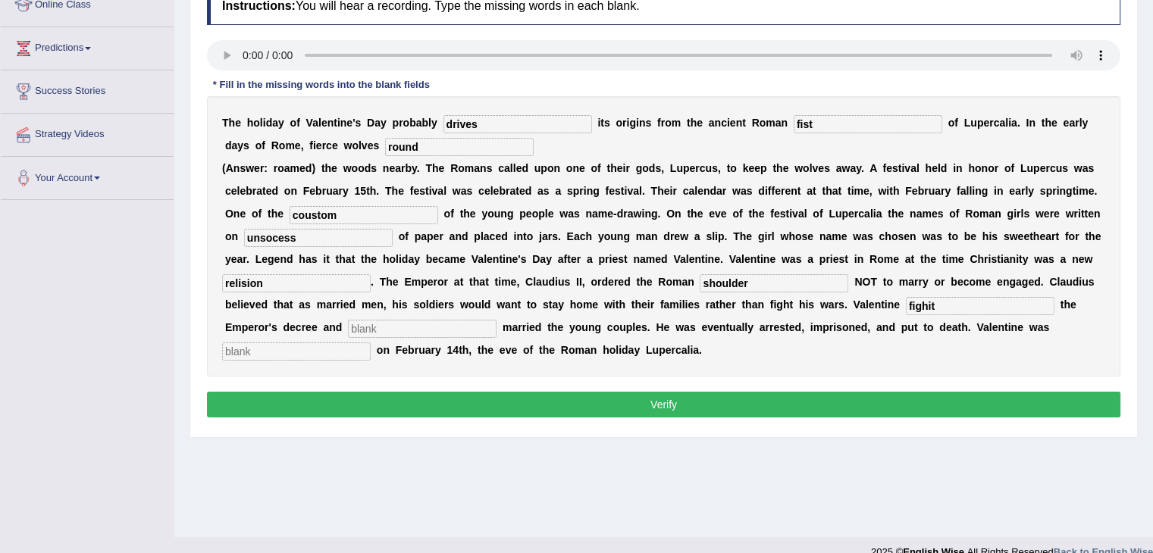
click at [413, 334] on input "text" at bounding box center [422, 329] width 149 height 18
type input "secroty"
click at [288, 345] on input "text" at bounding box center [296, 352] width 149 height 18
type input "b"
click at [318, 401] on button "Verify" at bounding box center [664, 405] width 914 height 26
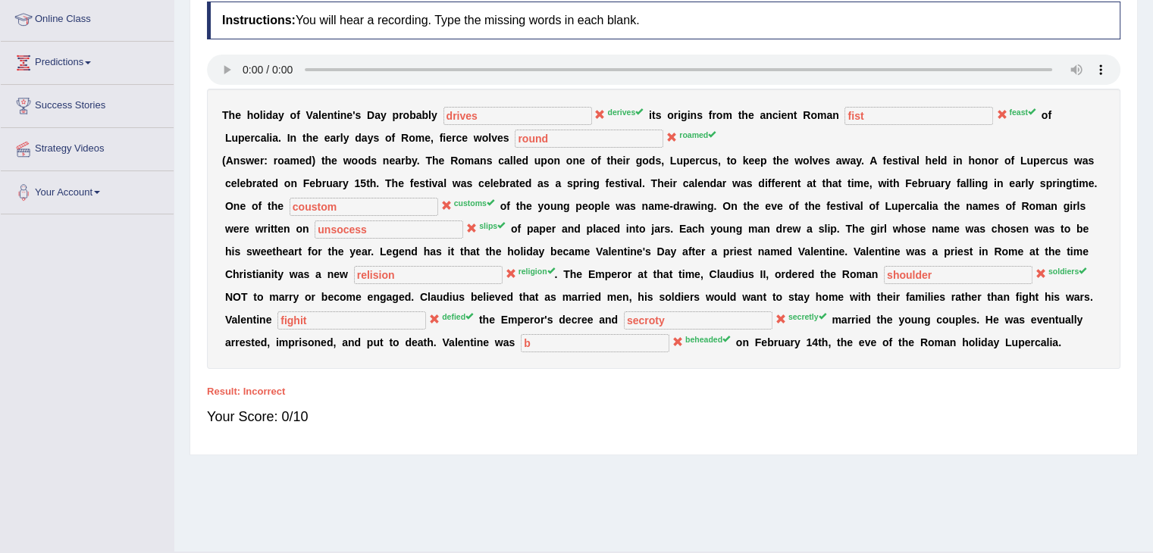
scroll to position [0, 0]
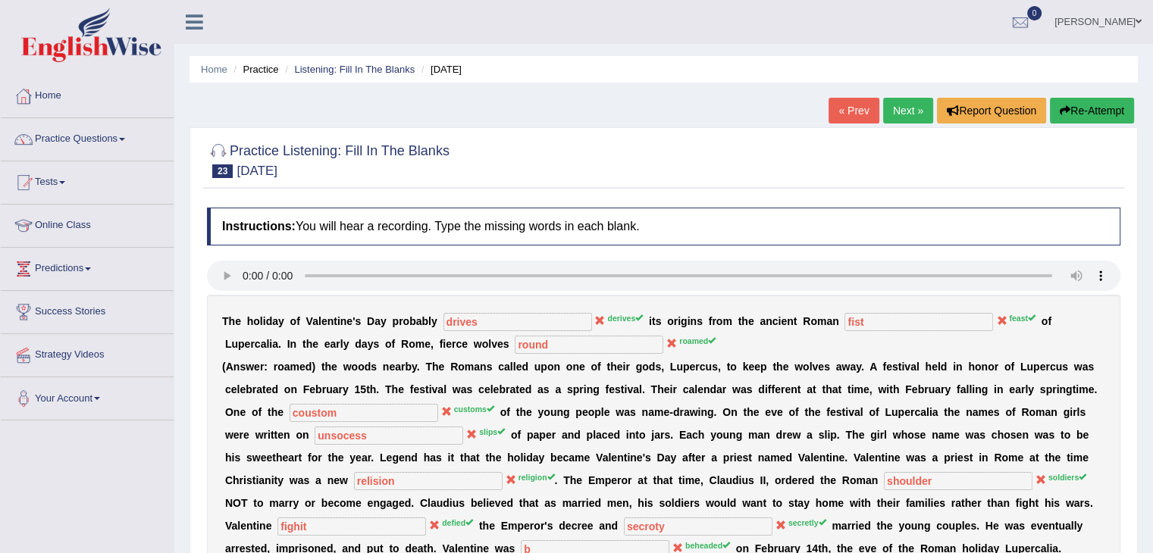
click at [905, 103] on link "Next »" at bounding box center [908, 111] width 50 height 26
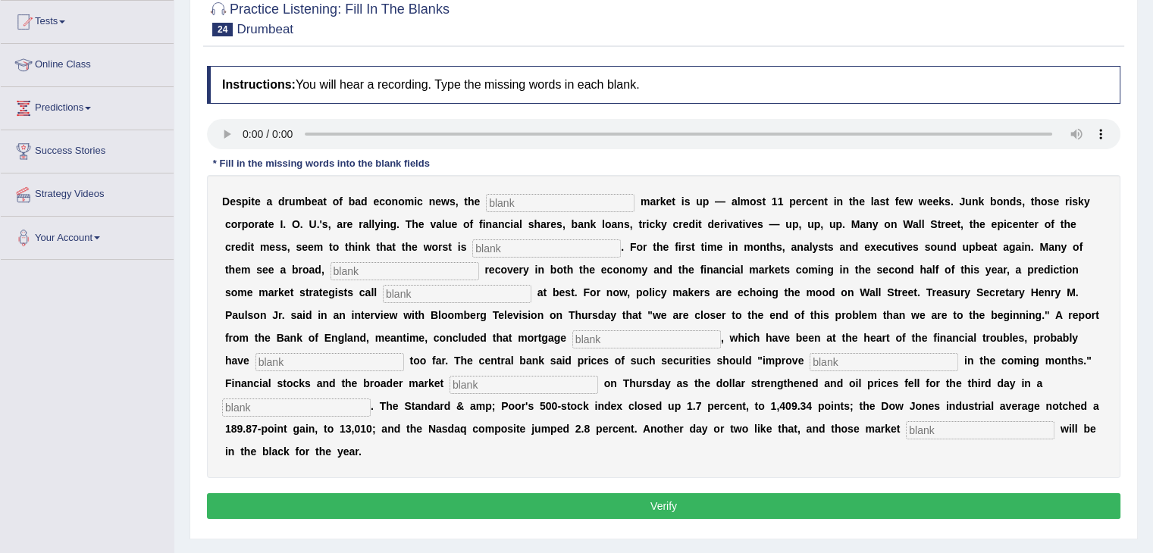
click at [516, 199] on input "text" at bounding box center [560, 203] width 149 height 18
type input "stock"
click at [513, 243] on input "text" at bounding box center [546, 249] width 149 height 18
type input "over"
click at [401, 263] on input "text" at bounding box center [405, 271] width 149 height 18
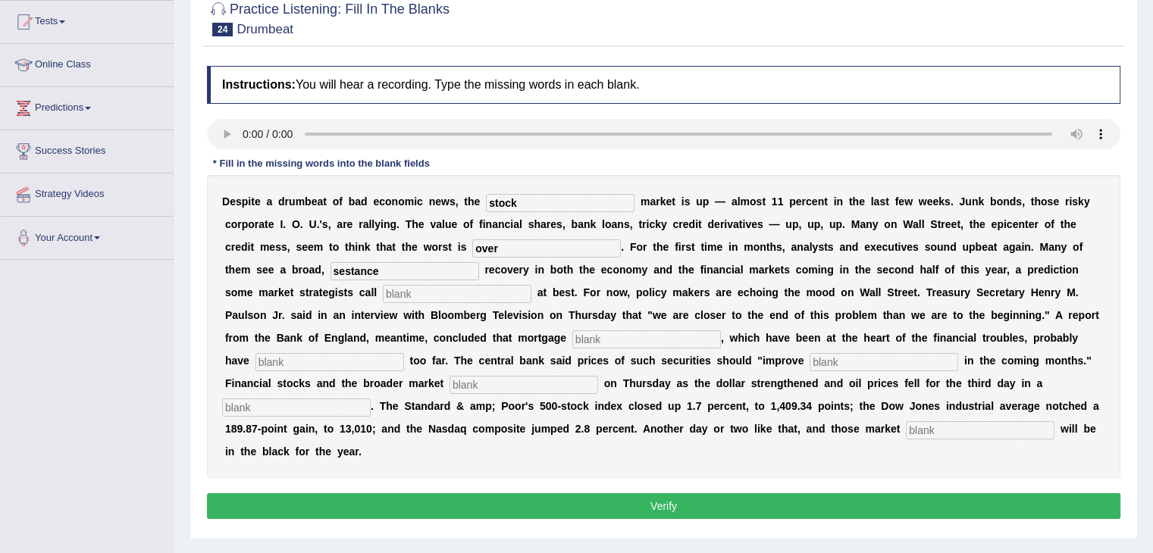
type input "sestance"
click at [409, 292] on input "text" at bounding box center [457, 294] width 149 height 18
type input "hopefull"
click at [601, 334] on input "text" at bounding box center [646, 340] width 149 height 18
type input "serurity"
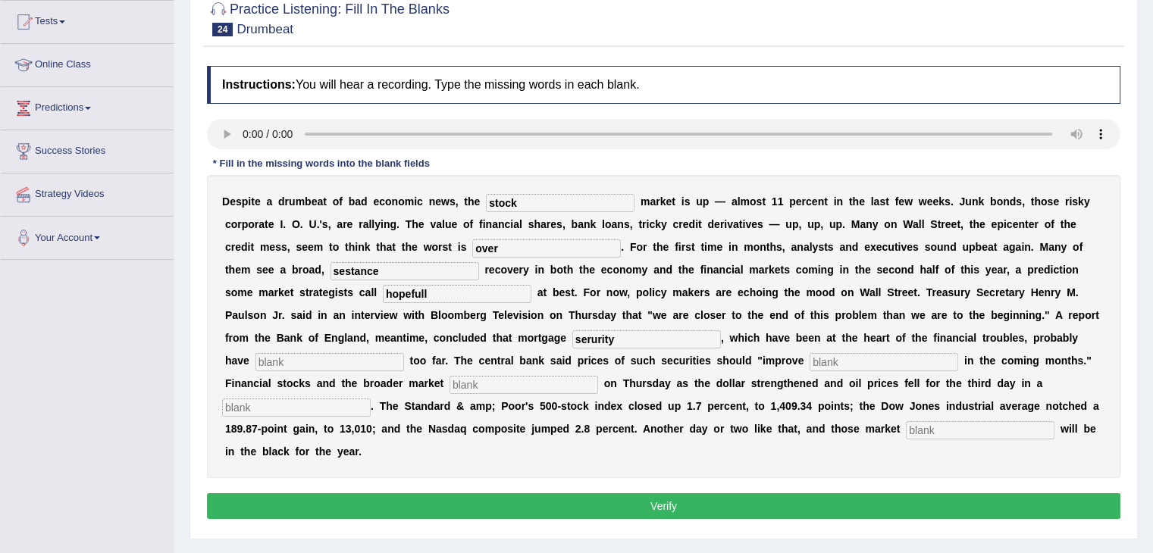
click at [812, 359] on input "text" at bounding box center [884, 362] width 149 height 18
type input "groduately"
click at [300, 356] on input "text" at bounding box center [330, 362] width 149 height 18
click at [271, 366] on input "text" at bounding box center [330, 362] width 149 height 18
type input "follwing"
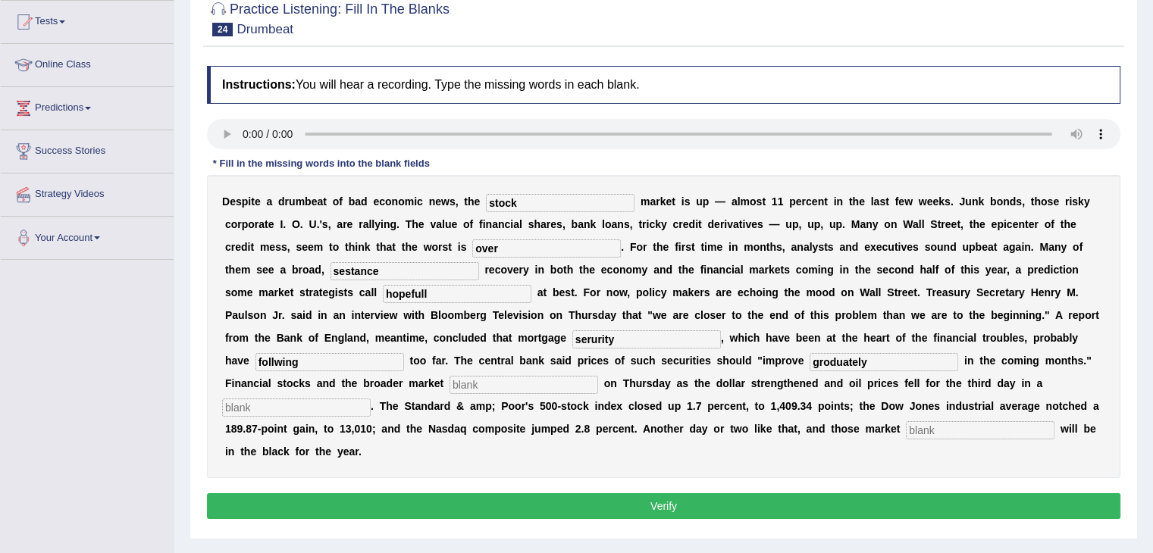
drag, startPoint x: 490, startPoint y: 381, endPoint x: 690, endPoint y: 105, distance: 340.9
click at [690, 105] on div "Instructions: You will hear a recording. Type the missing words in each blank. …" at bounding box center [663, 294] width 921 height 473
click at [492, 383] on input "text" at bounding box center [524, 385] width 149 height 18
type input "sold"
click at [259, 414] on input "text" at bounding box center [296, 408] width 149 height 18
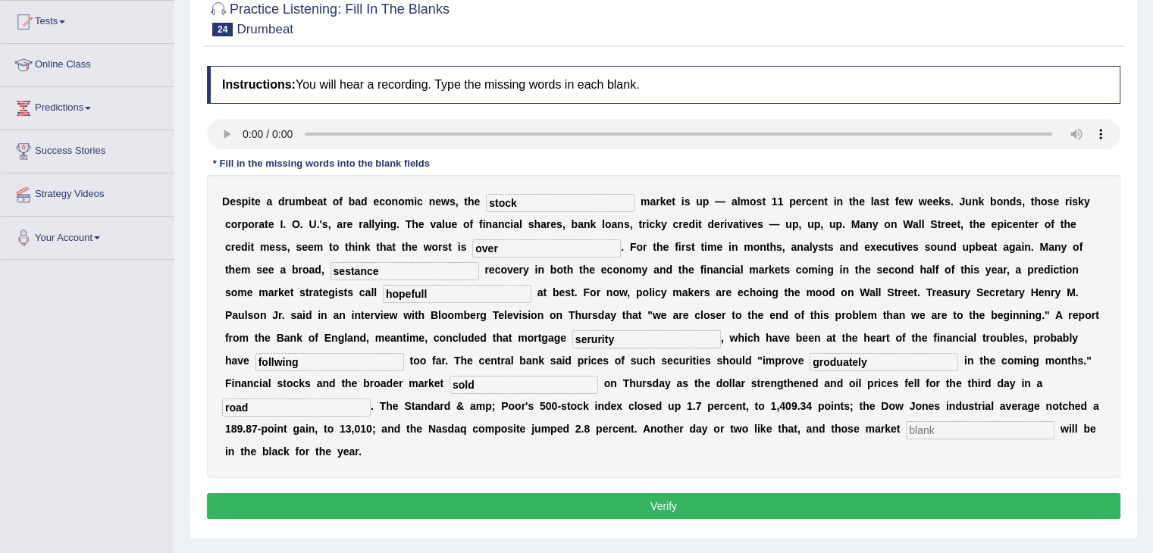
type input "road"
click at [939, 425] on input "text" at bounding box center [980, 431] width 149 height 18
type input "beanchmark"
click at [666, 320] on div "D e s p i t e a d r u m b e a t o f b a d e c o n o m i c n e w s , t h e stock…" at bounding box center [664, 326] width 914 height 303
click at [656, 334] on input "serurity" at bounding box center [646, 340] width 149 height 18
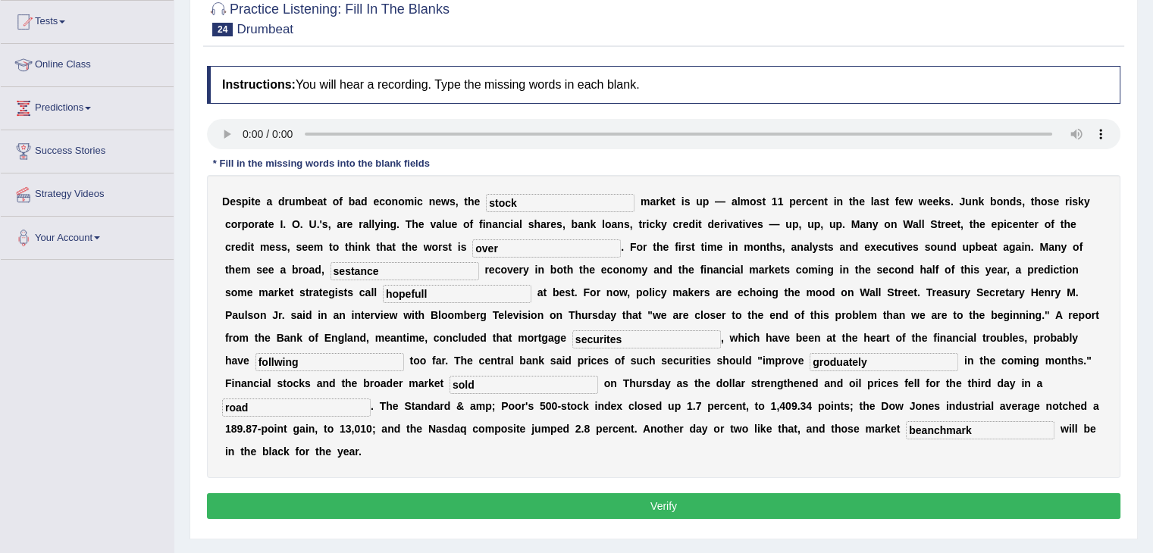
type input "securites"
click at [883, 359] on input "groduately" at bounding box center [884, 362] width 149 height 18
type input "gragulated"
click at [306, 362] on input "follwing" at bounding box center [330, 362] width 149 height 18
type input "following"
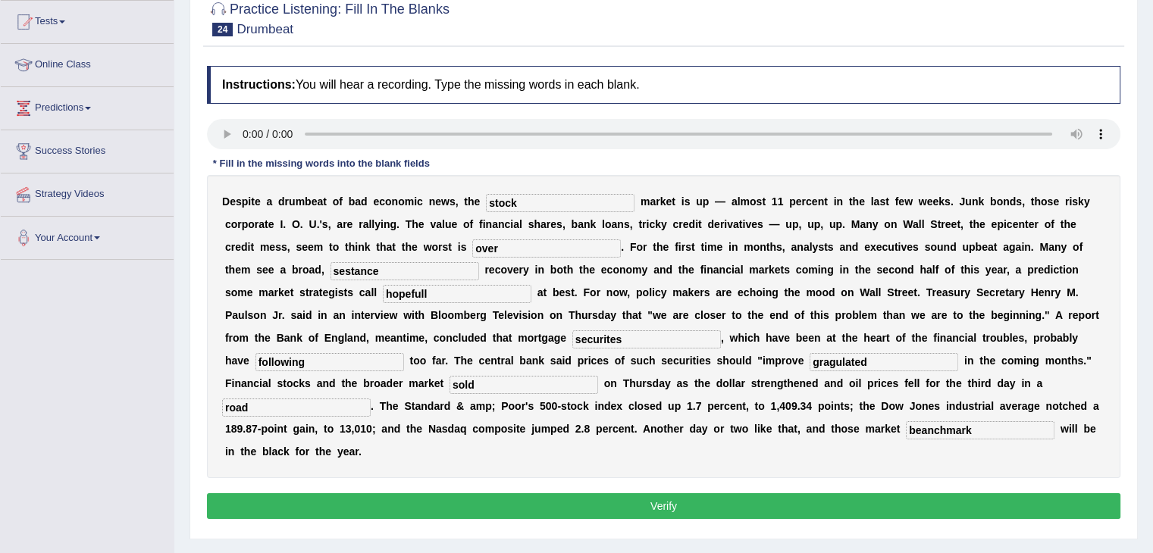
click at [353, 506] on button "Verify" at bounding box center [664, 507] width 914 height 26
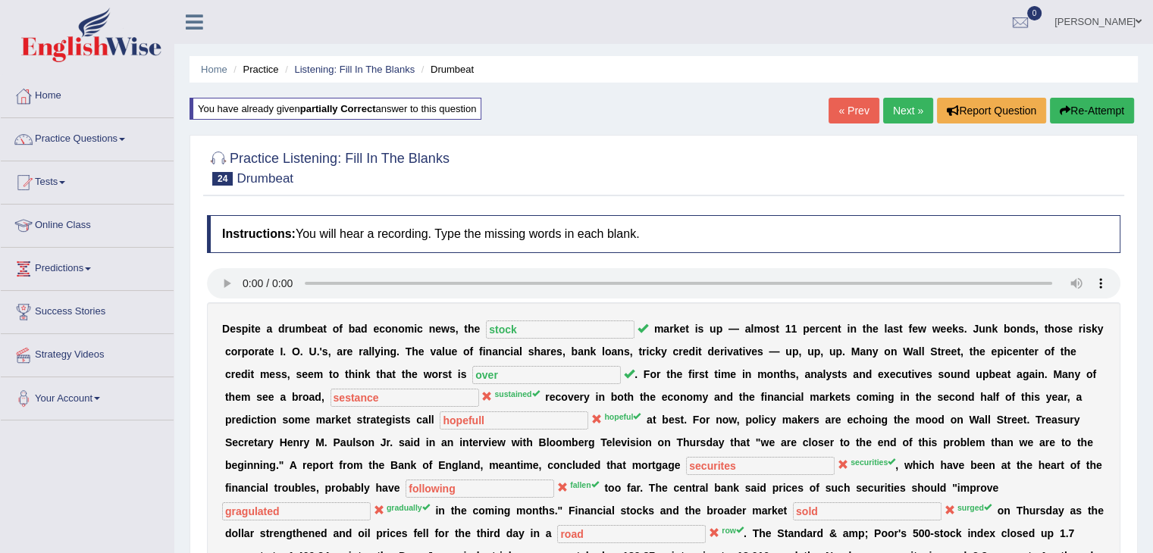
click at [898, 108] on link "Next »" at bounding box center [908, 111] width 50 height 26
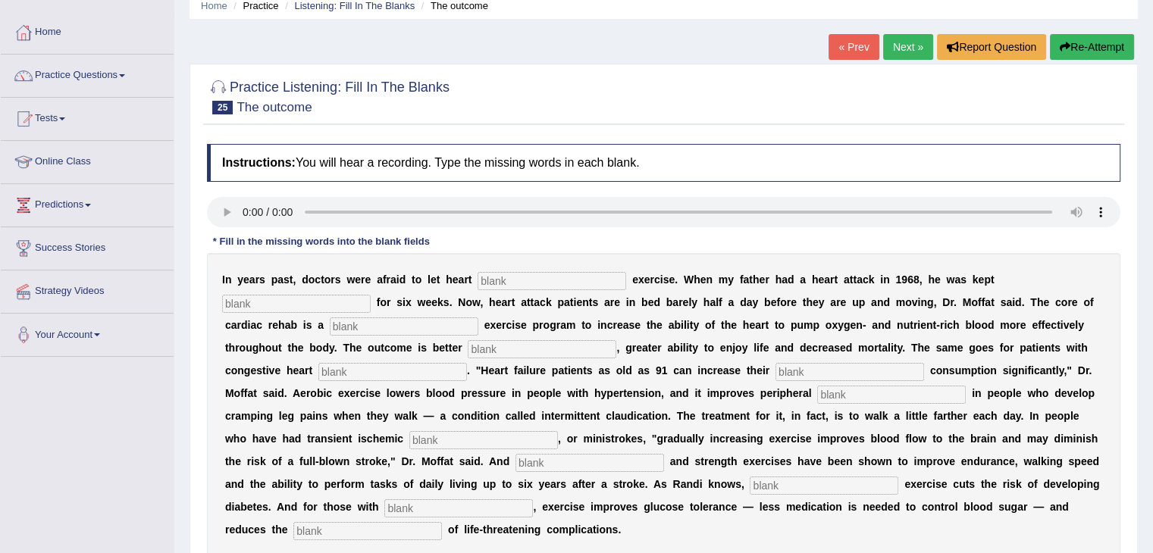
click at [524, 282] on input "text" at bounding box center [552, 281] width 149 height 18
type input "pastinece"
click at [246, 304] on input "text" at bounding box center [296, 304] width 149 height 18
type input "sendentry"
click at [397, 327] on input "text" at bounding box center [404, 327] width 149 height 18
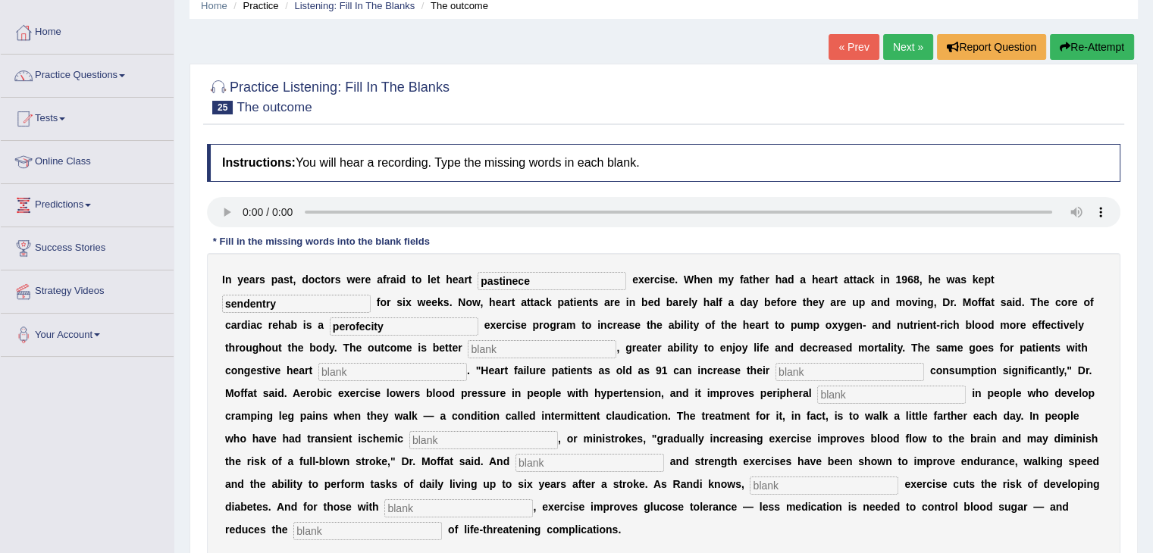
type input "perofecity"
click at [505, 346] on input "text" at bounding box center [542, 349] width 149 height 18
type input "indroses"
click at [400, 377] on input "text" at bounding box center [392, 372] width 149 height 18
click at [349, 382] on div "I n y e a r s p a s t , d o c t o r s w e r e a f r a i d t o l e t h e a r t p…" at bounding box center [664, 404] width 914 height 303
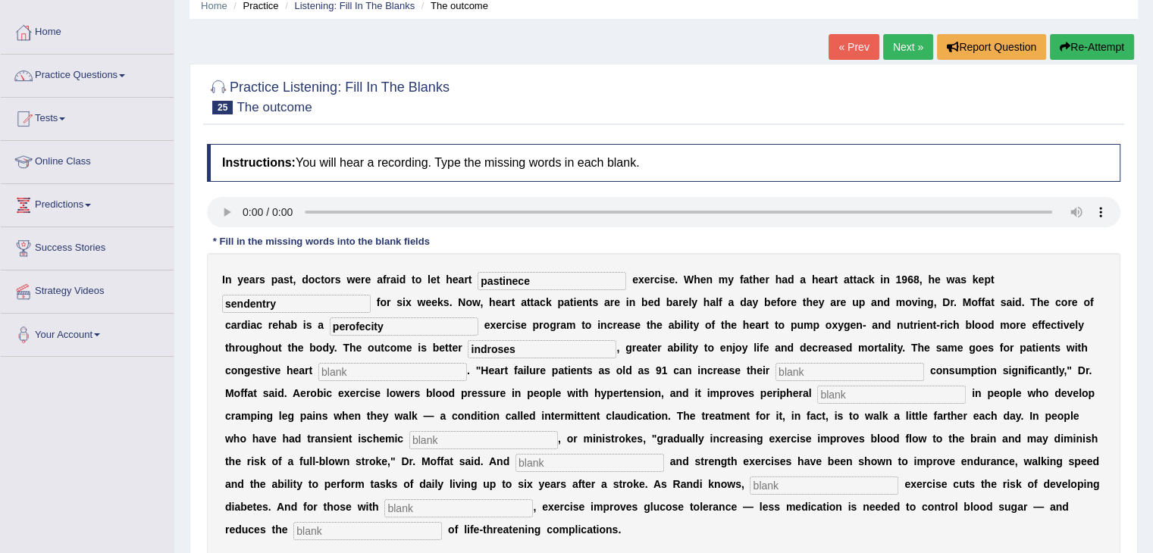
click at [344, 368] on input "text" at bounding box center [392, 372] width 149 height 18
type input "failure"
click at [802, 369] on input "text" at bounding box center [850, 372] width 149 height 18
click at [785, 370] on input "text" at bounding box center [850, 372] width 149 height 18
type input "oxygen"
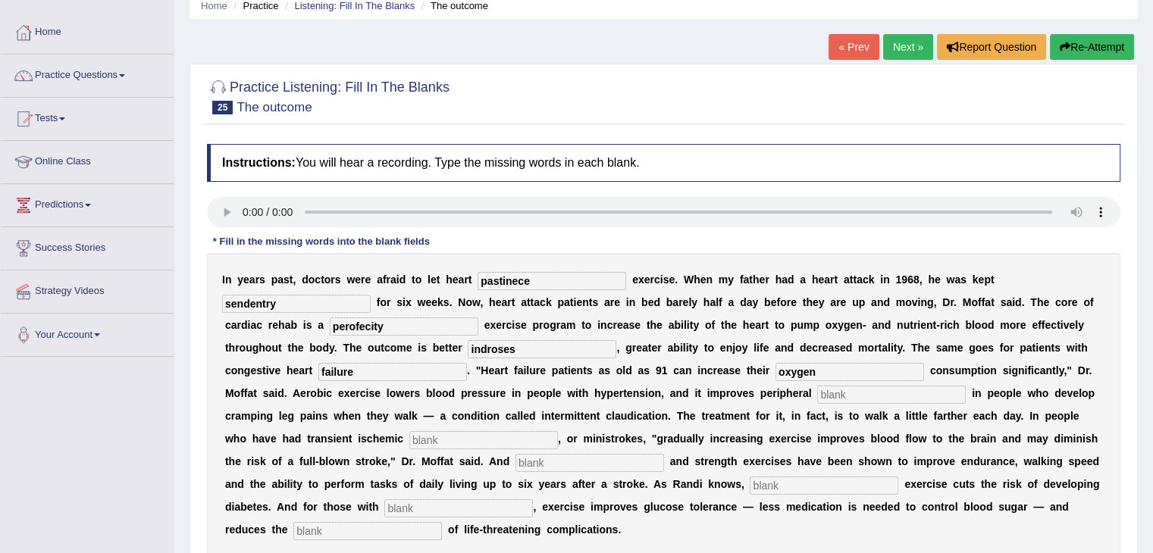
click at [858, 402] on div "I n y e a r s p a s t , d o c t o r s w e r e a f r a i d t o l e t h e a r t p…" at bounding box center [664, 404] width 914 height 303
click at [851, 396] on input "text" at bounding box center [891, 395] width 149 height 18
click at [842, 386] on input "text" at bounding box center [891, 395] width 149 height 18
type input "sercilutions"
click at [473, 449] on div "I n y e a r s p a s t , d o c t o r s w e r e a f r a i d t o l e t h e a r t p…" at bounding box center [664, 404] width 914 height 303
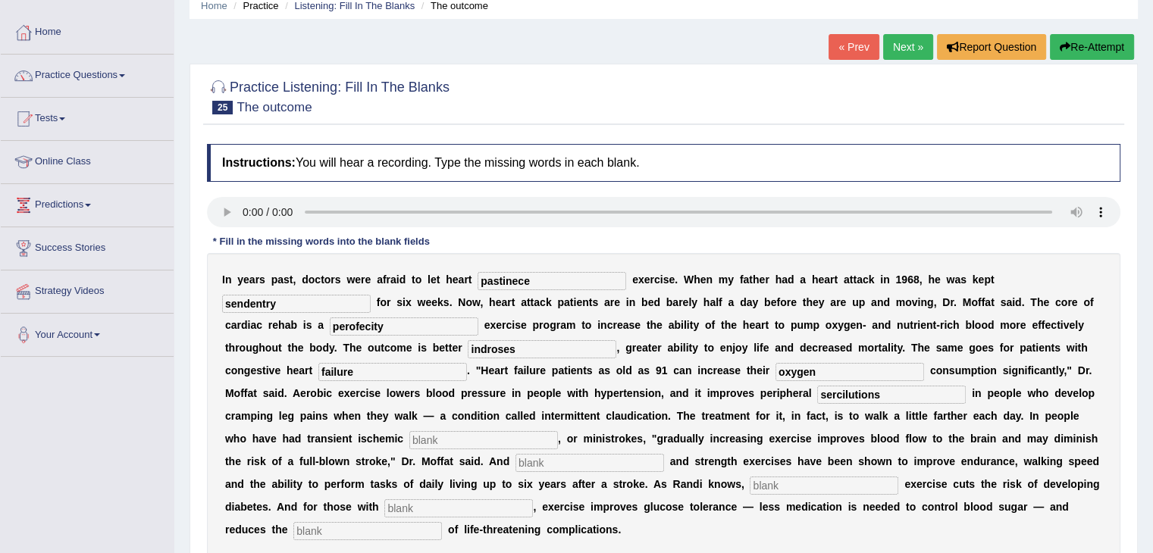
click at [463, 436] on input "text" at bounding box center [483, 440] width 149 height 18
type input "o"
click at [466, 441] on input "o" at bounding box center [483, 440] width 149 height 18
type input "tasks"
click at [585, 462] on input "text" at bounding box center [590, 463] width 149 height 18
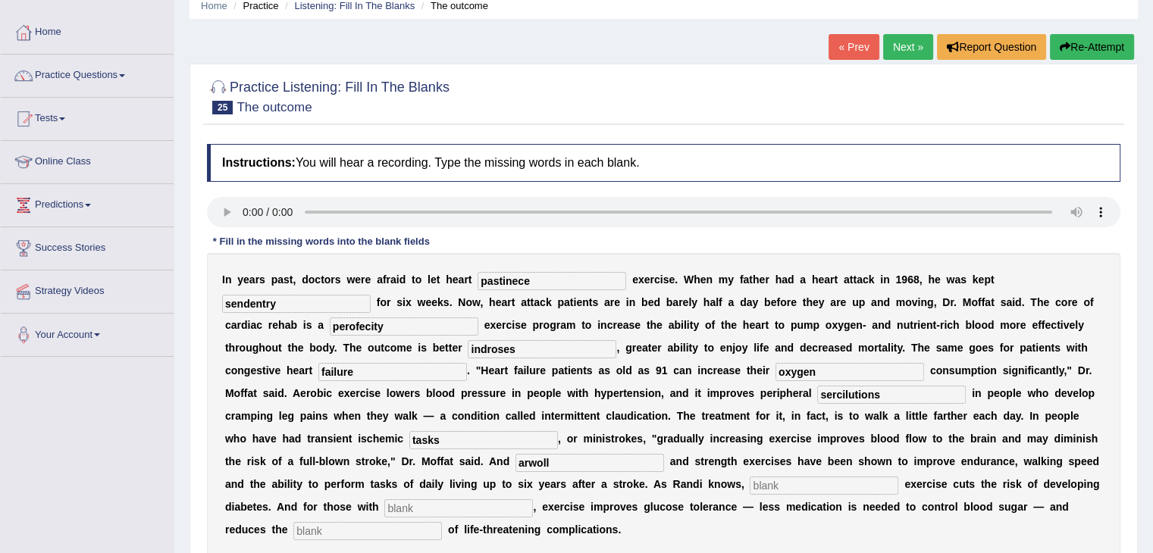
type input "arwoll"
click at [766, 489] on input "text" at bounding box center [824, 486] width 149 height 18
type input "mrother"
click at [479, 509] on input "text" at bounding box center [458, 509] width 149 height 18
click at [418, 506] on input "text" at bounding box center [458, 509] width 149 height 18
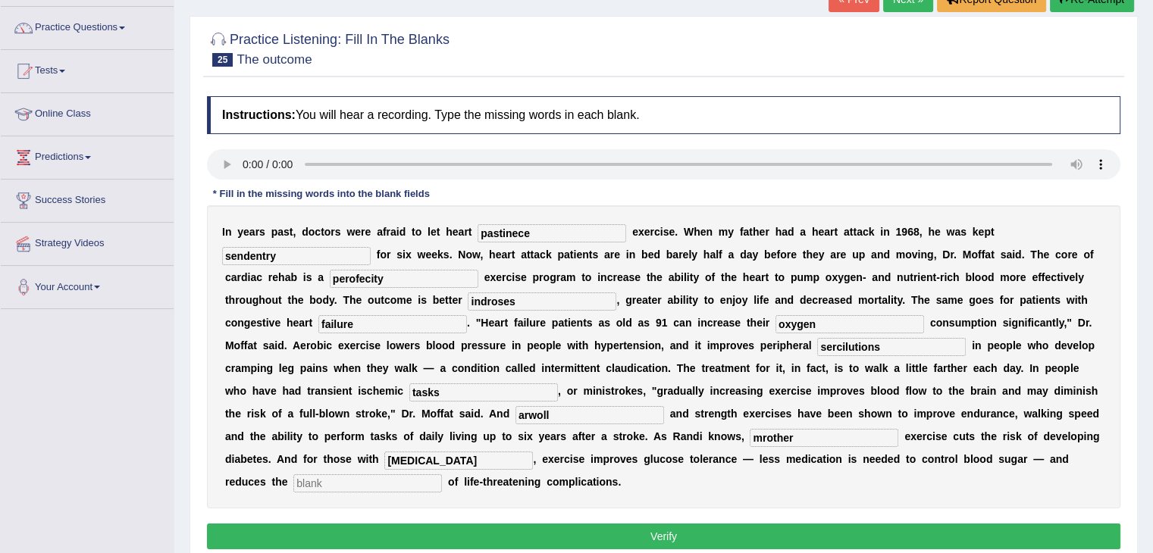
scroll to position [112, 0]
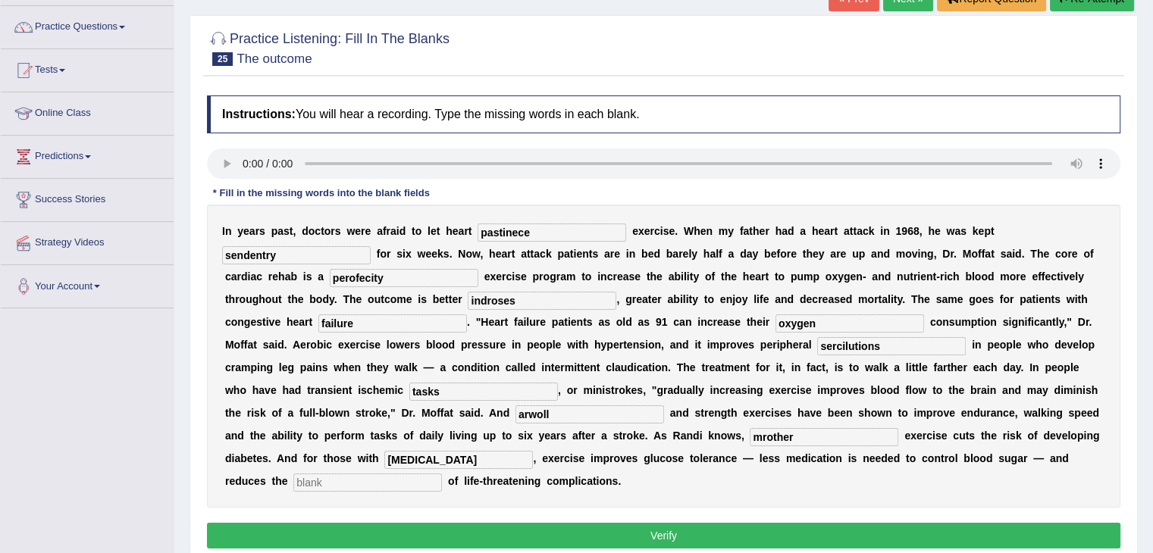
type input "diabetes"
click at [346, 486] on input "text" at bounding box center [367, 483] width 149 height 18
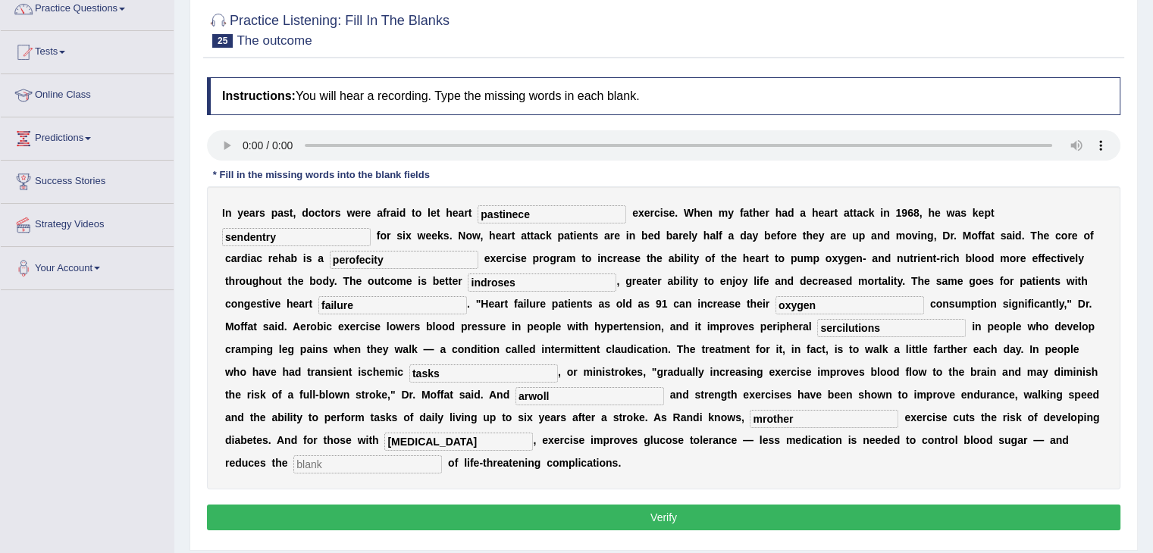
scroll to position [133, 0]
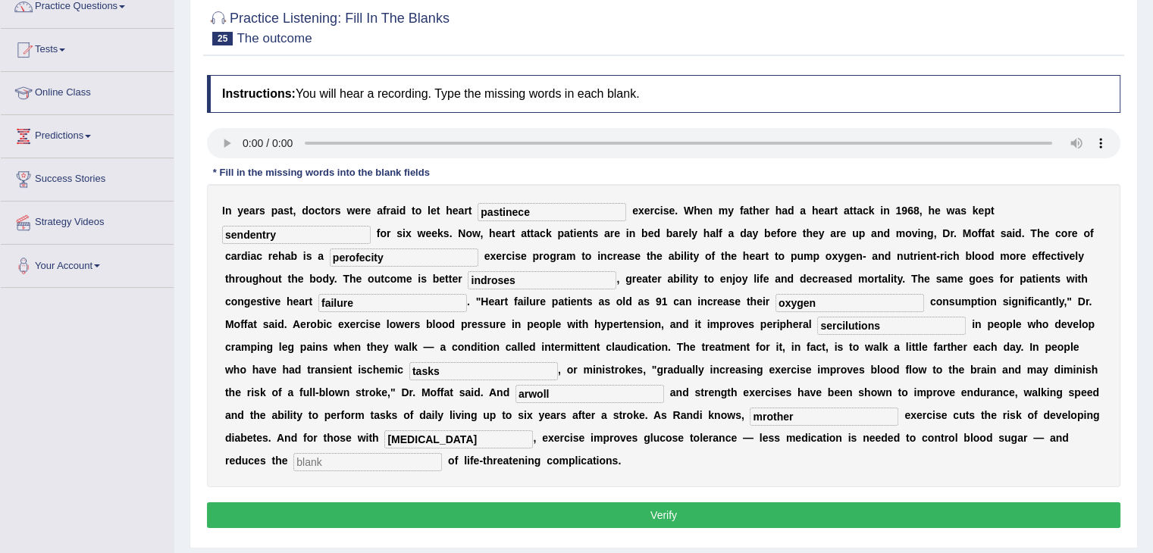
click at [368, 457] on input "text" at bounding box center [367, 462] width 149 height 18
type input "risk"
click at [539, 214] on input "pastinece" at bounding box center [552, 212] width 149 height 18
type input "patients"
click at [409, 250] on input "perofecity" at bounding box center [404, 258] width 149 height 18
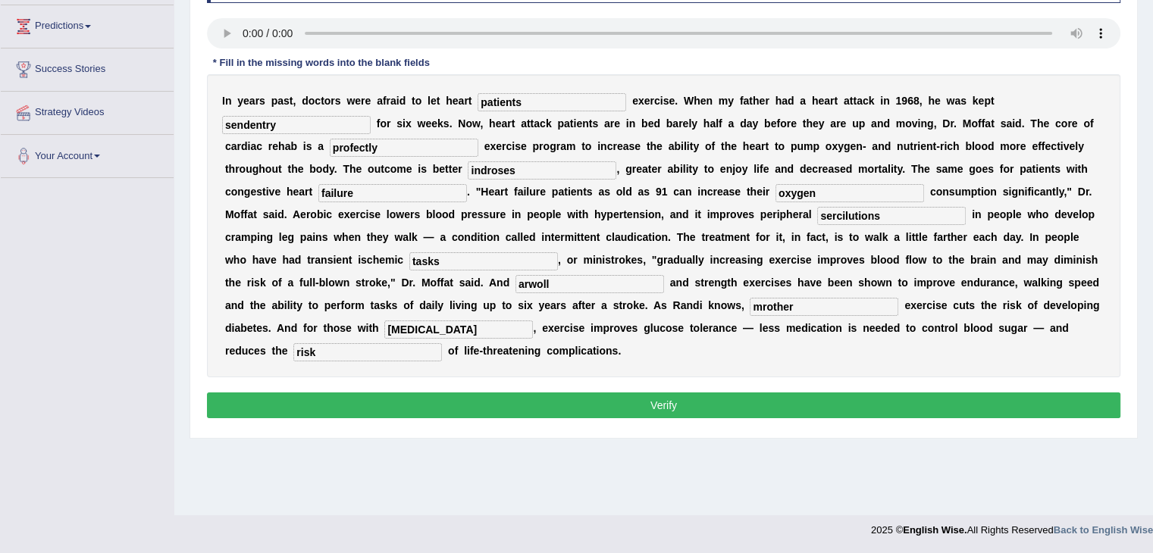
scroll to position [243, 0]
type input "profectly"
click at [469, 398] on button "Verify" at bounding box center [664, 406] width 914 height 26
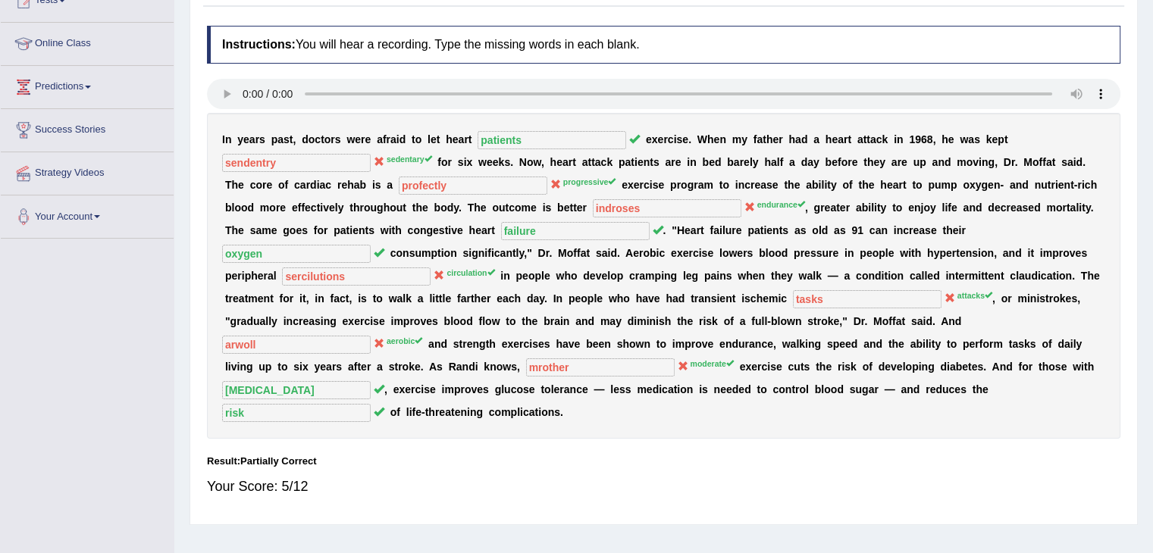
scroll to position [0, 0]
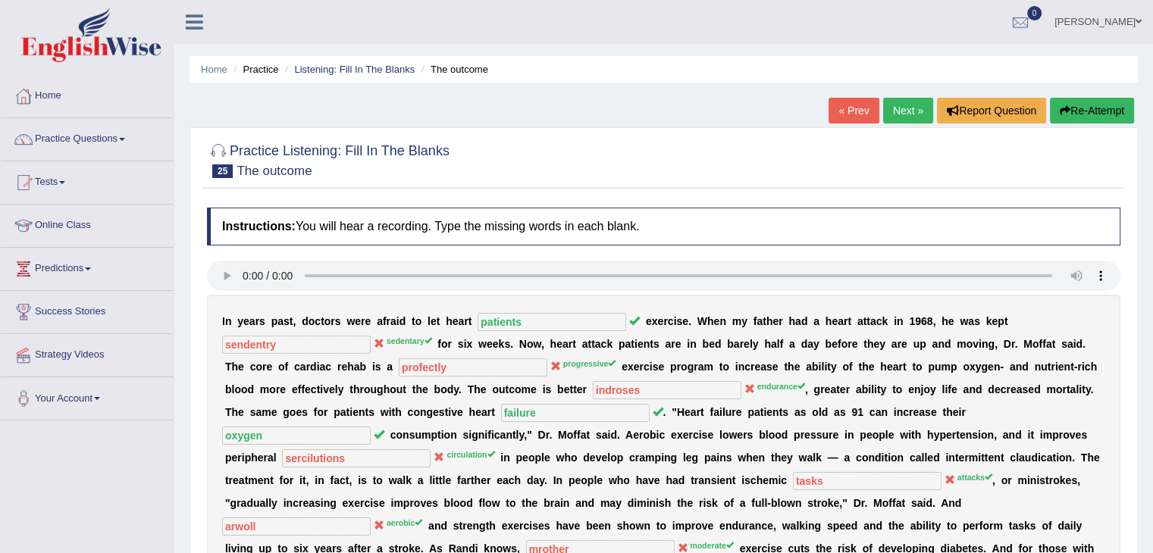
click at [907, 104] on link "Next »" at bounding box center [908, 111] width 50 height 26
